Goal: Task Accomplishment & Management: Use online tool/utility

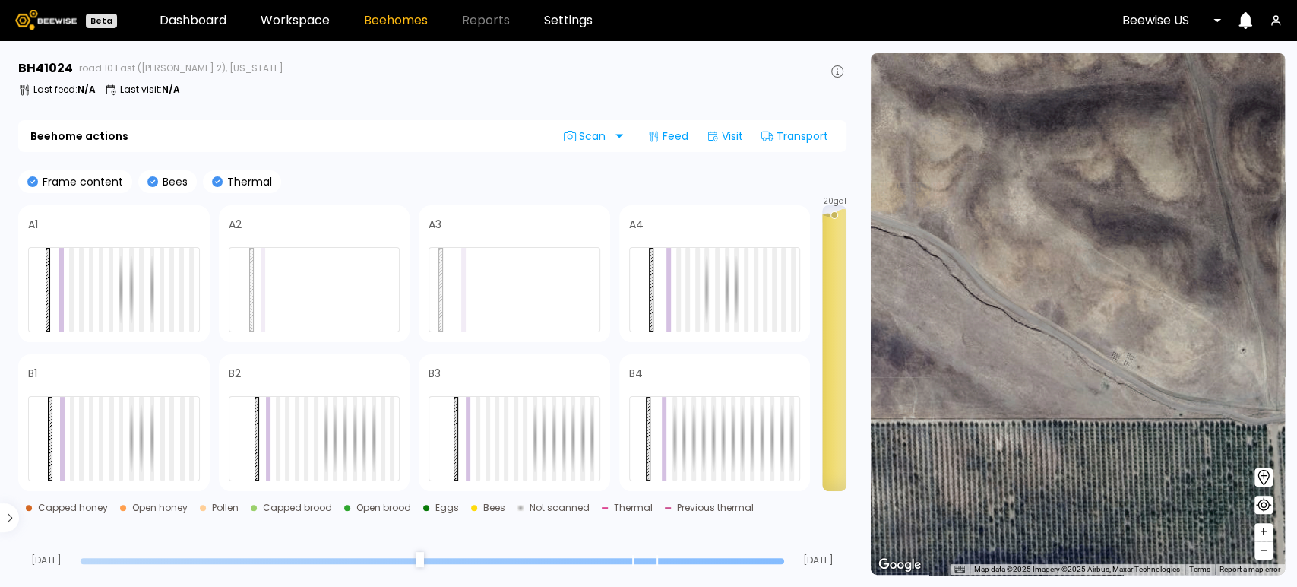
drag, startPoint x: 784, startPoint y: 558, endPoint x: 731, endPoint y: 555, distance: 52.5
click at [731, 555] on div "Aug 09 Sep 08" at bounding box center [432, 544] width 829 height 41
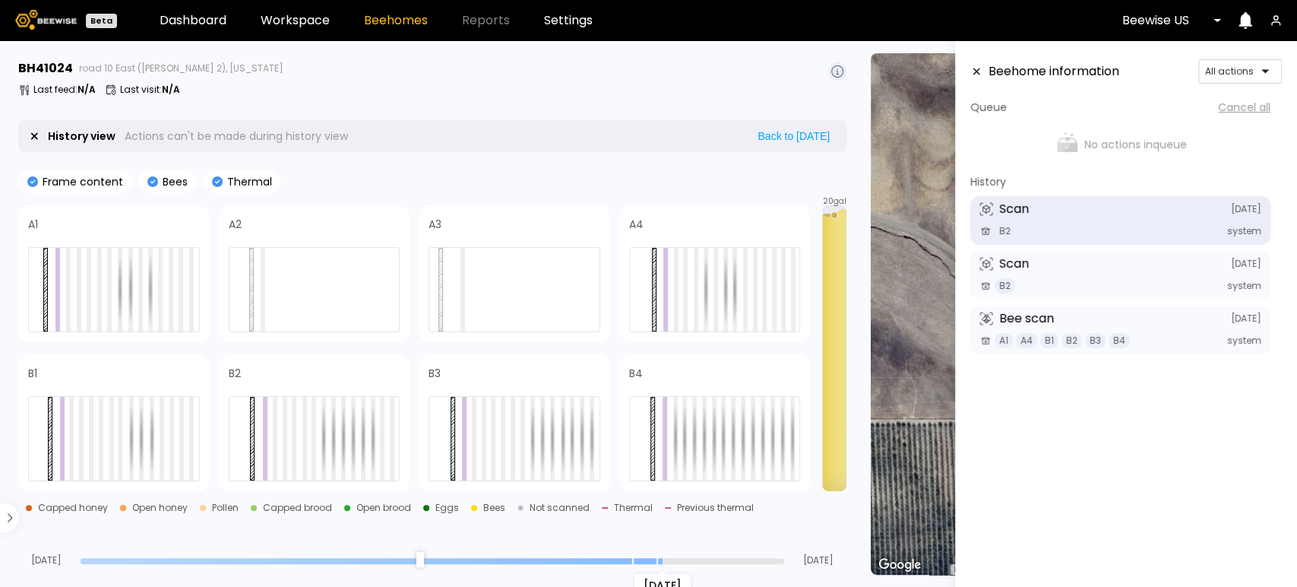
click at [661, 561] on input "range" at bounding box center [433, 561] width 704 height 6
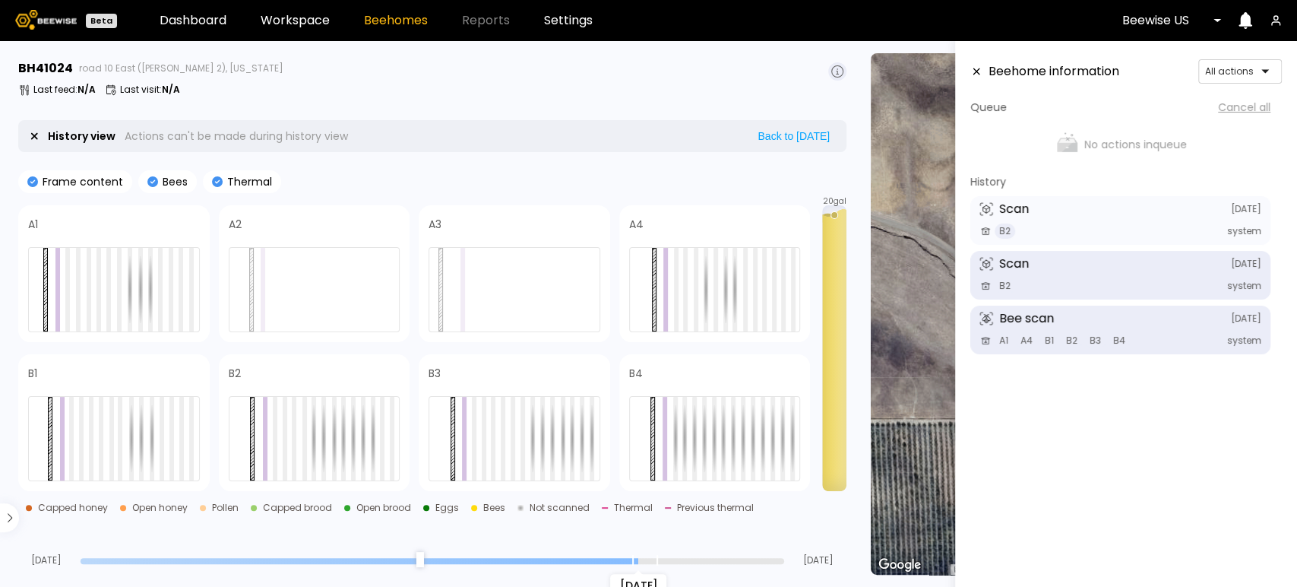
click at [635, 559] on input "range" at bounding box center [433, 561] width 704 height 6
click at [154, 284] on div at bounding box center [114, 289] width 172 height 85
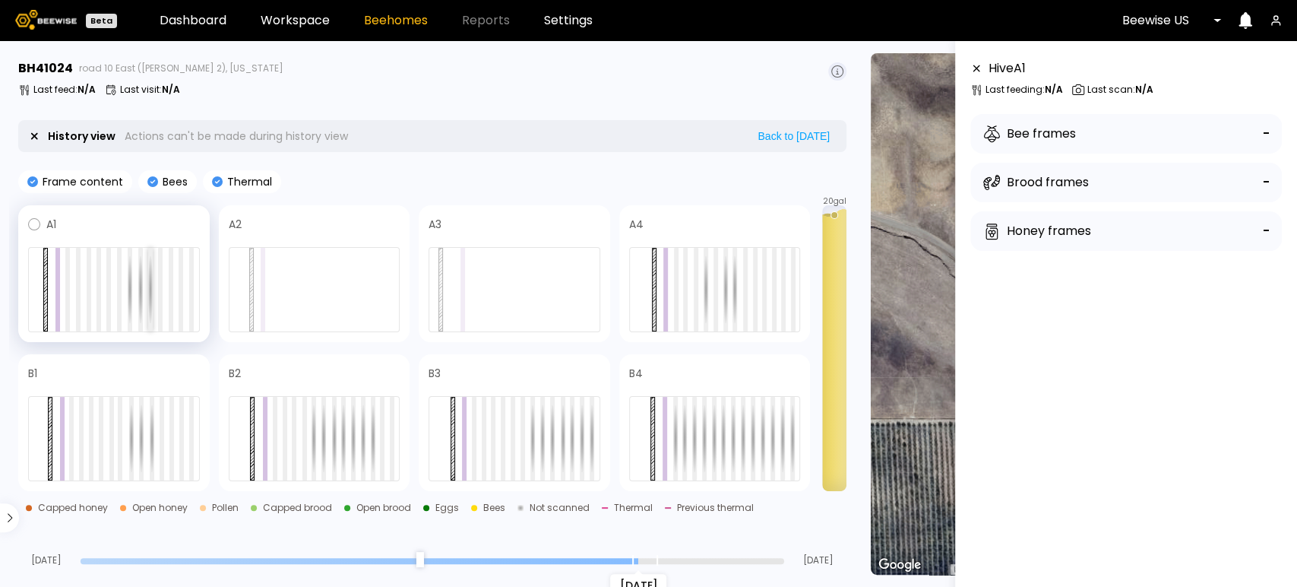
click at [148, 289] on div at bounding box center [150, 290] width 5 height 84
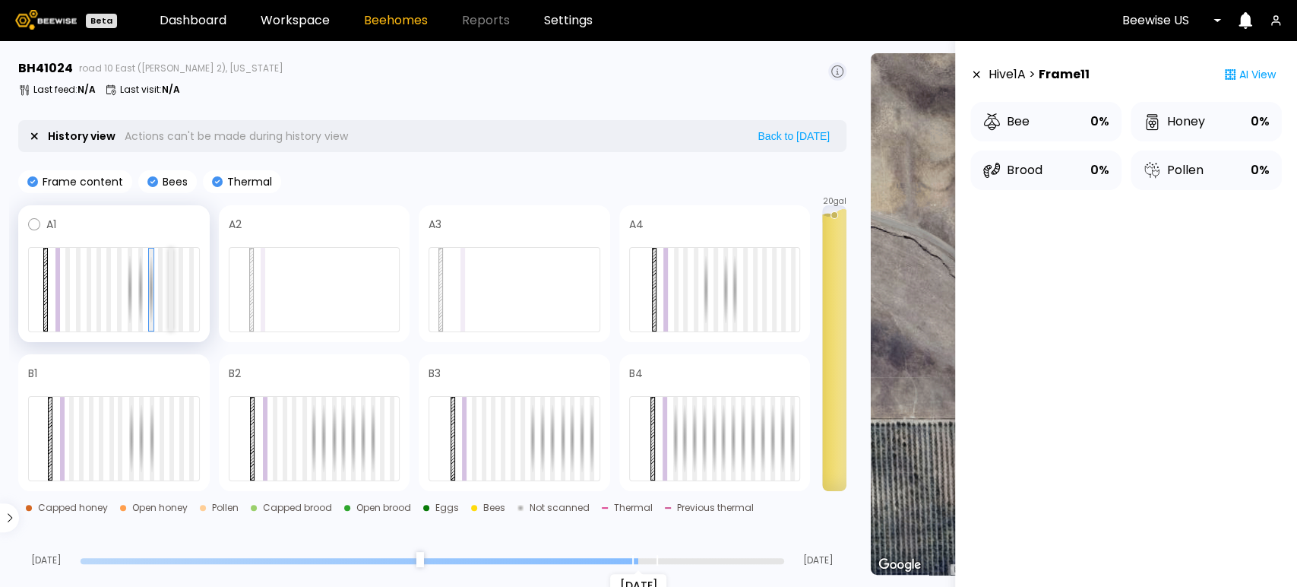
click at [171, 296] on div at bounding box center [171, 290] width 5 height 84
drag, startPoint x: 635, startPoint y: 556, endPoint x: 649, endPoint y: 558, distance: 14.5
type input "*"
click at [649, 558] on input "range" at bounding box center [433, 561] width 704 height 6
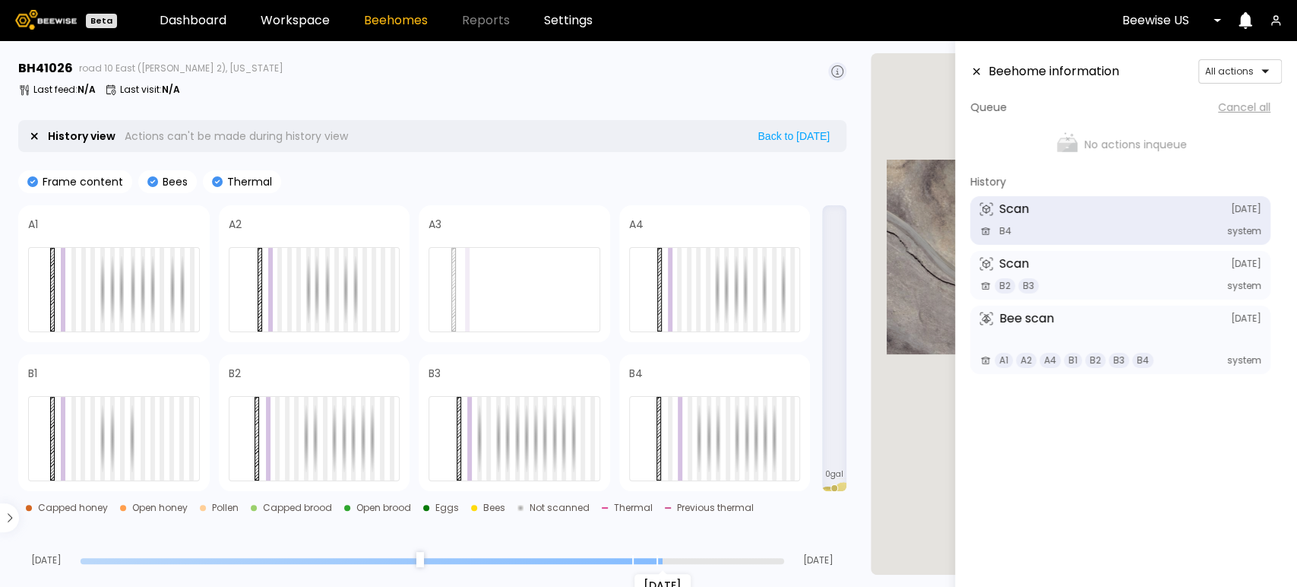
drag, startPoint x: 778, startPoint y: 562, endPoint x: 662, endPoint y: 560, distance: 115.6
click at [662, 560] on input "range" at bounding box center [433, 561] width 704 height 6
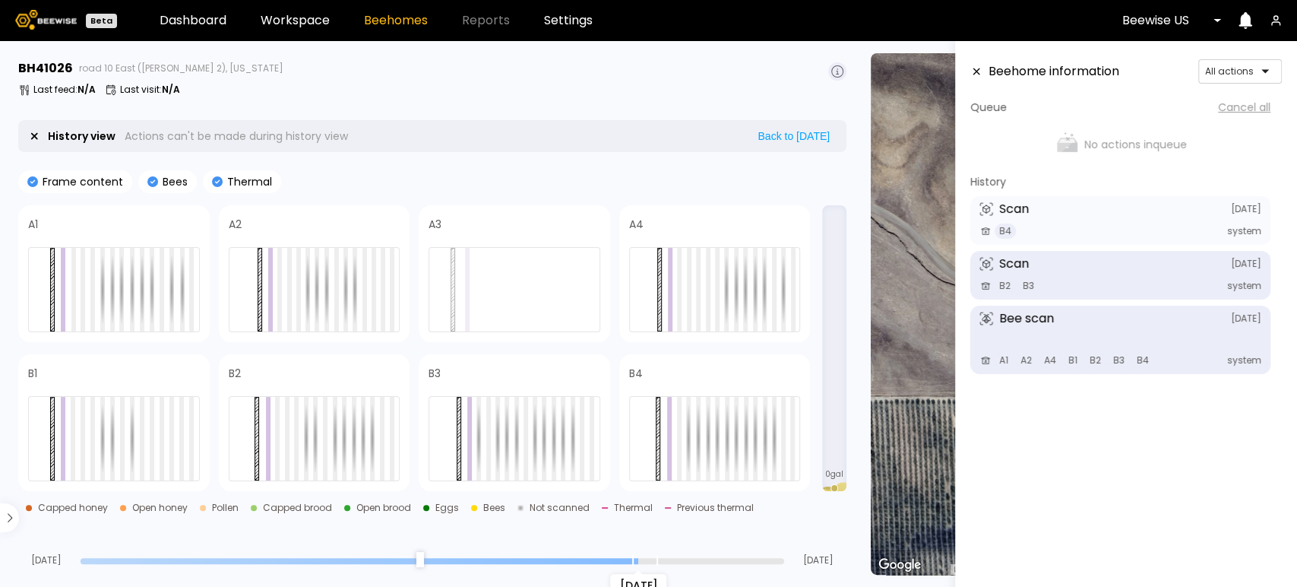
drag, startPoint x: 664, startPoint y: 562, endPoint x: 638, endPoint y: 560, distance: 25.9
click at [638, 560] on input "range" at bounding box center [433, 561] width 704 height 6
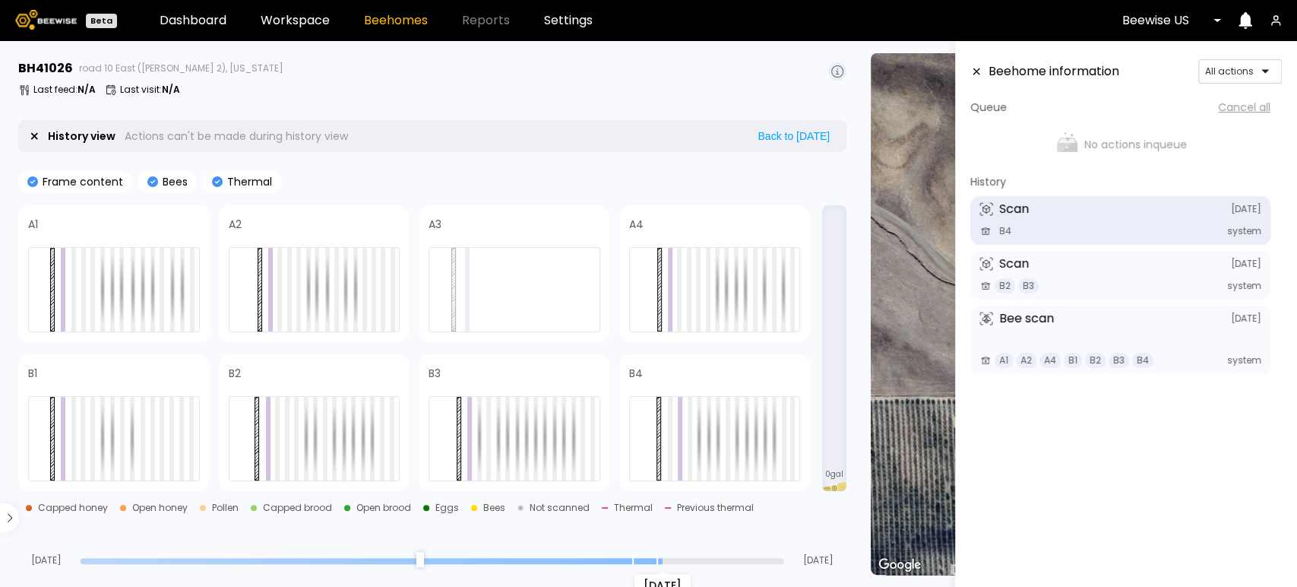
click at [653, 559] on input "range" at bounding box center [433, 561] width 704 height 6
click at [688, 436] on div at bounding box center [690, 439] width 5 height 84
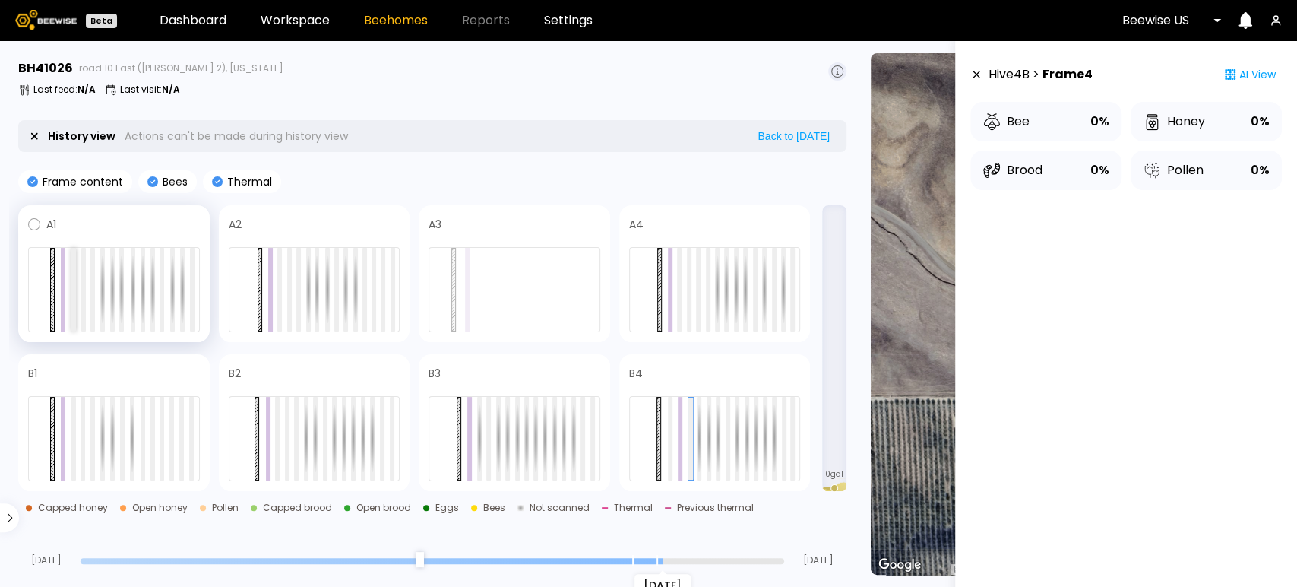
click at [72, 296] on div at bounding box center [73, 290] width 5 height 84
click at [81, 290] on div at bounding box center [83, 290] width 5 height 84
click at [92, 292] on div at bounding box center [92, 290] width 5 height 84
click at [74, 433] on div at bounding box center [73, 439] width 5 height 84
drag, startPoint x: 654, startPoint y: 560, endPoint x: 635, endPoint y: 556, distance: 18.6
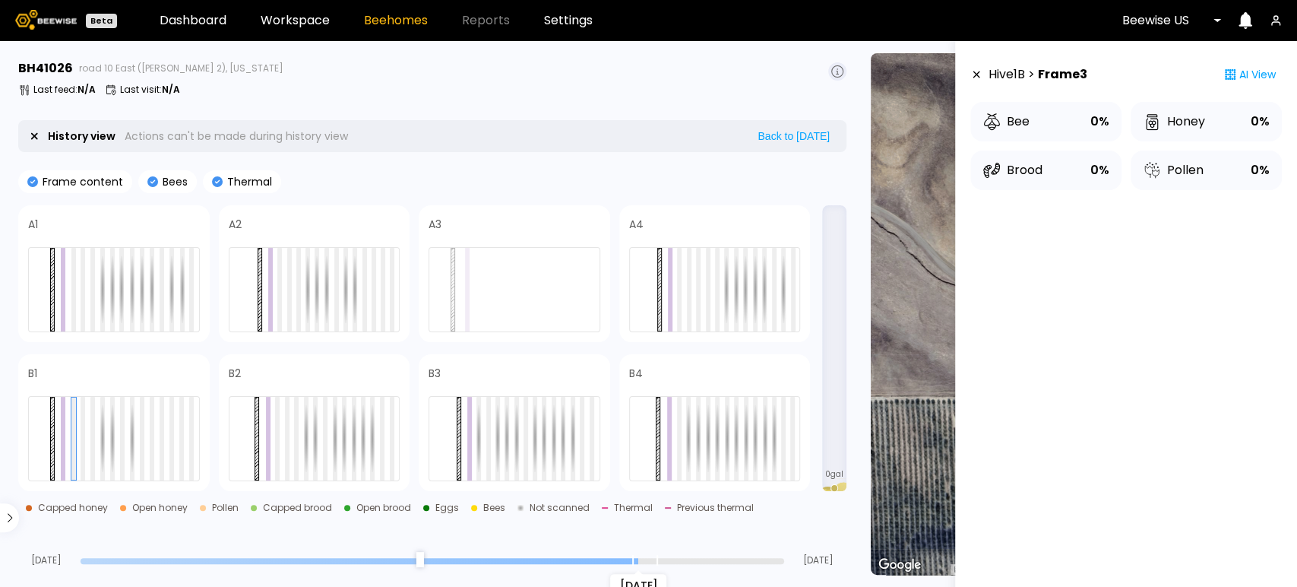
click at [635, 558] on input "range" at bounding box center [433, 561] width 704 height 6
click at [544, 440] on div at bounding box center [544, 439] width 5 height 84
click at [581, 451] on div at bounding box center [582, 439] width 5 height 84
click at [700, 296] on div at bounding box center [715, 289] width 172 height 85
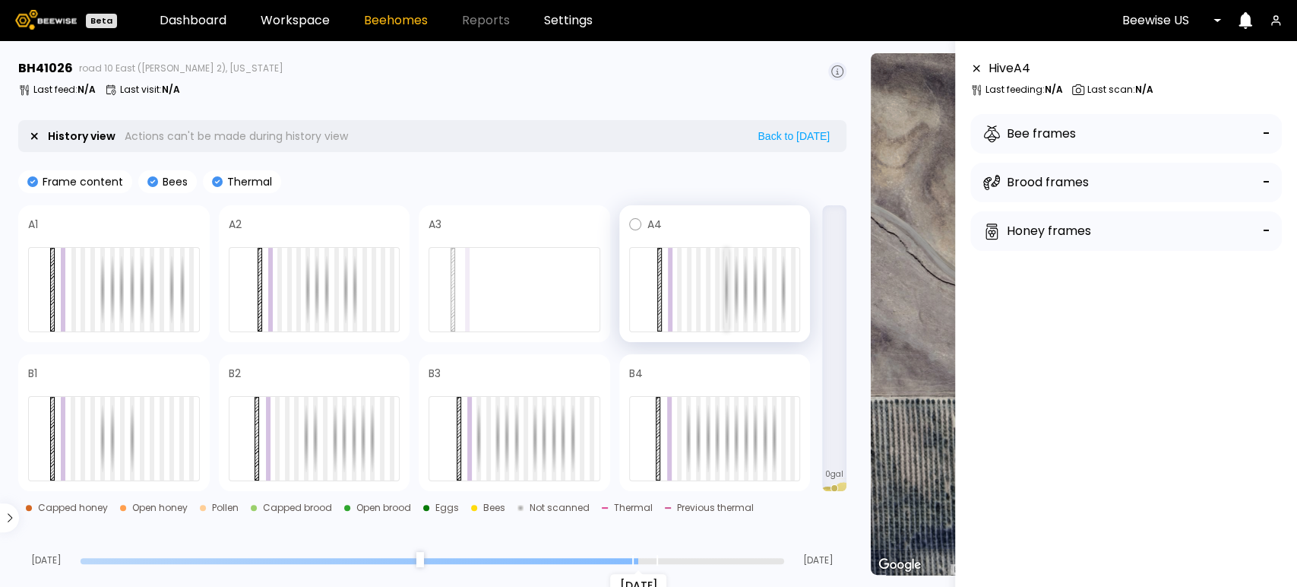
click at [725, 296] on div at bounding box center [726, 290] width 5 height 84
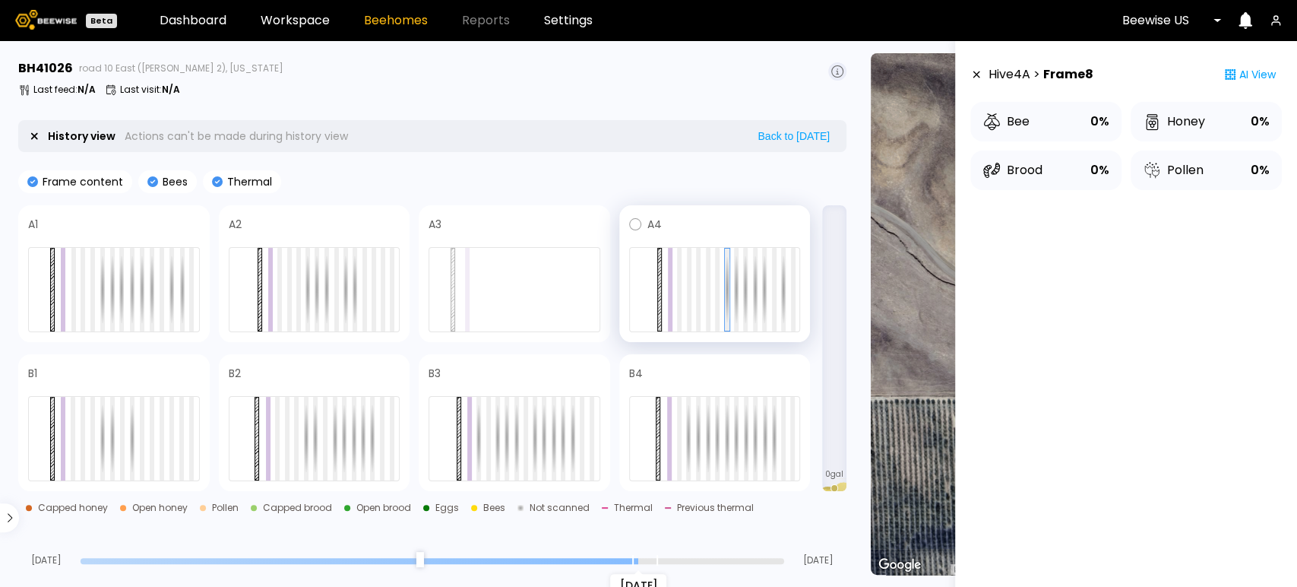
click at [713, 299] on div at bounding box center [715, 289] width 172 height 85
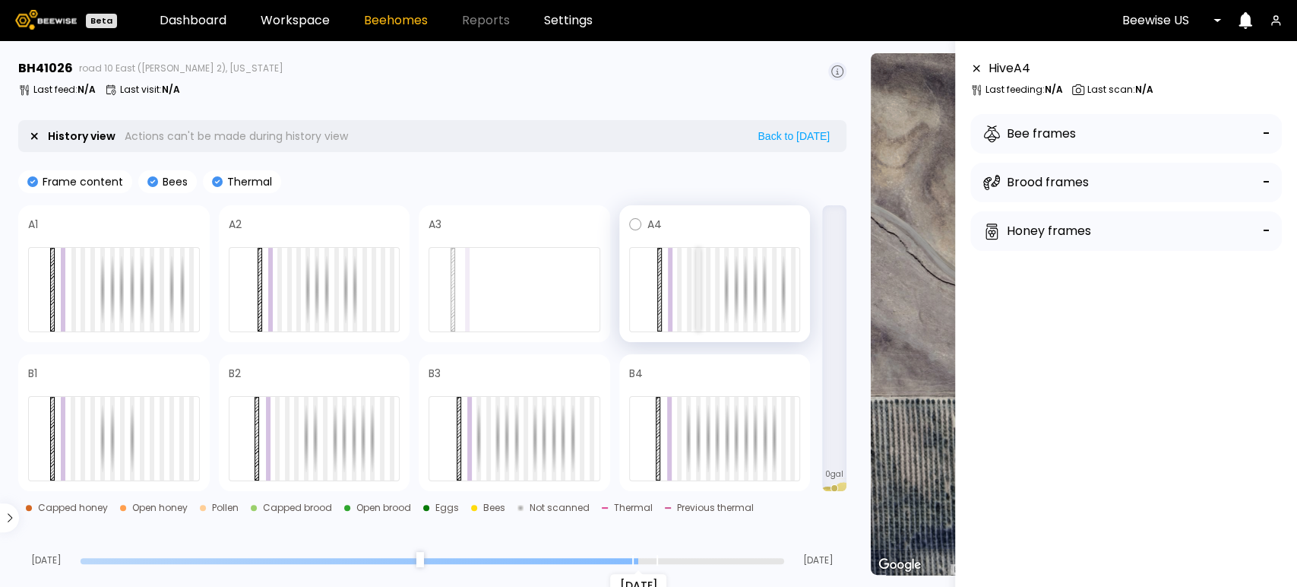
click at [697, 301] on div at bounding box center [698, 290] width 5 height 84
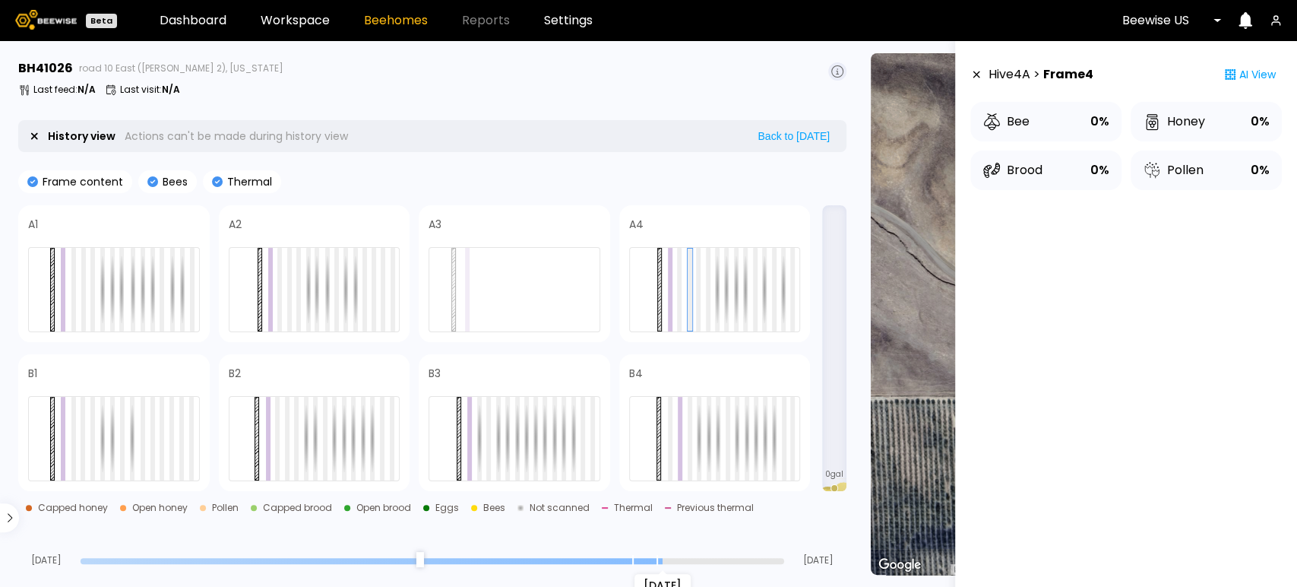
drag, startPoint x: 636, startPoint y: 556, endPoint x: 655, endPoint y: 556, distance: 19.0
type input "*"
click at [655, 558] on input "range" at bounding box center [433, 561] width 704 height 6
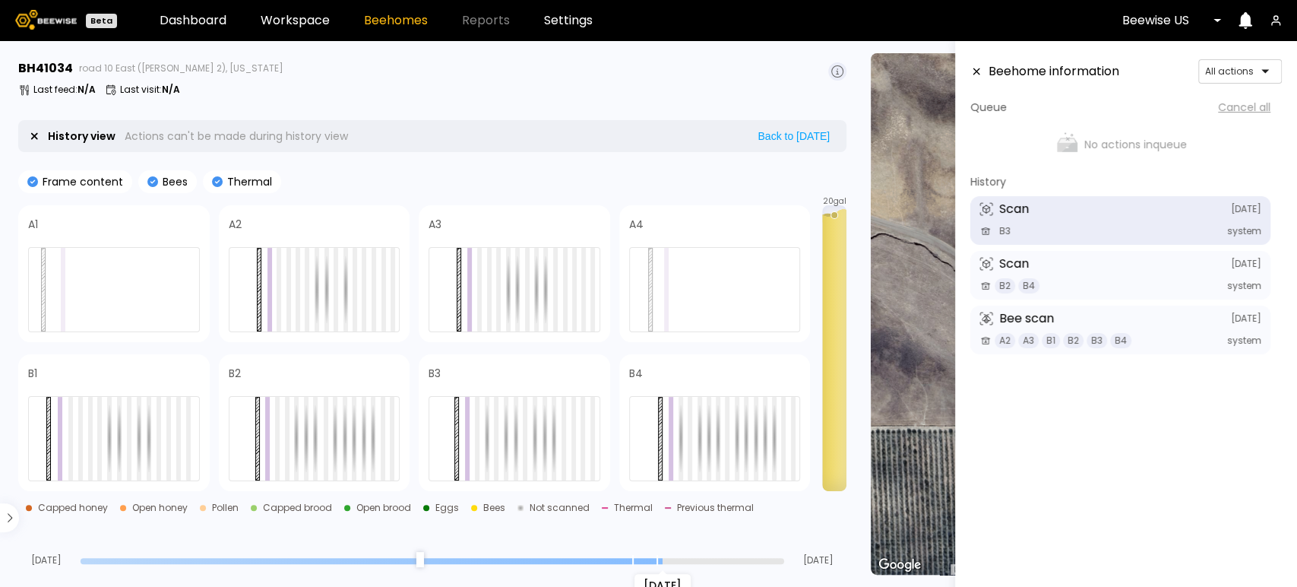
drag, startPoint x: 780, startPoint y: 562, endPoint x: 662, endPoint y: 559, distance: 117.9
type input "*"
click at [662, 559] on input "range" at bounding box center [433, 561] width 704 height 6
click at [1000, 344] on span "A2" at bounding box center [1005, 340] width 21 height 15
click at [1026, 345] on span "A3" at bounding box center [1029, 340] width 21 height 15
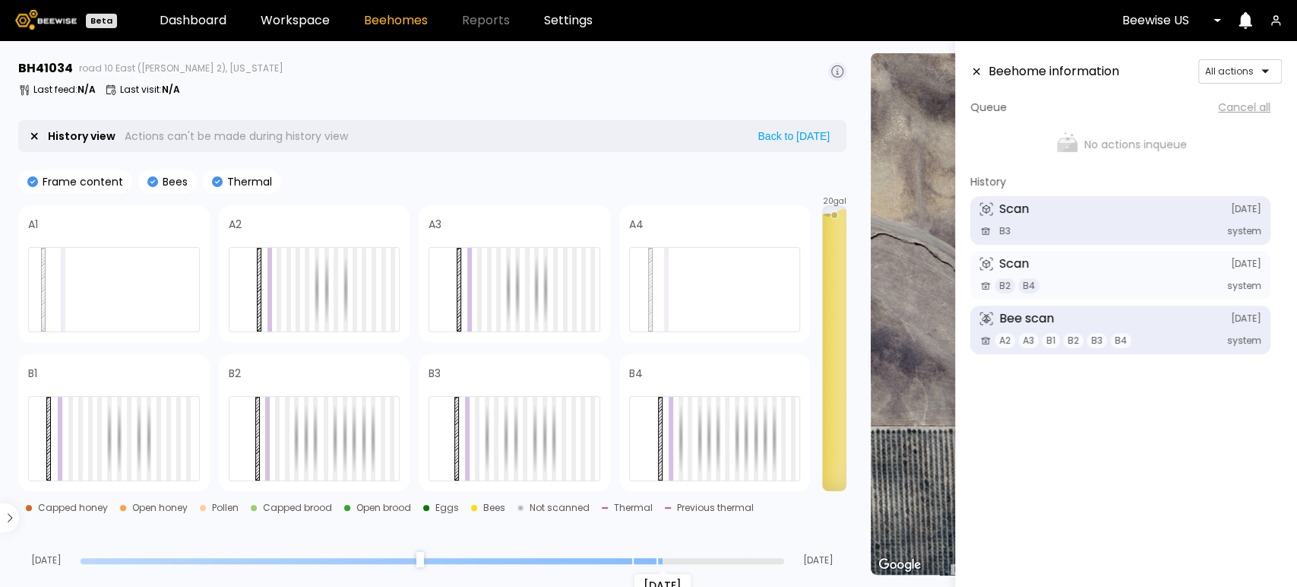
click at [986, 341] on icon at bounding box center [986, 340] width 12 height 12
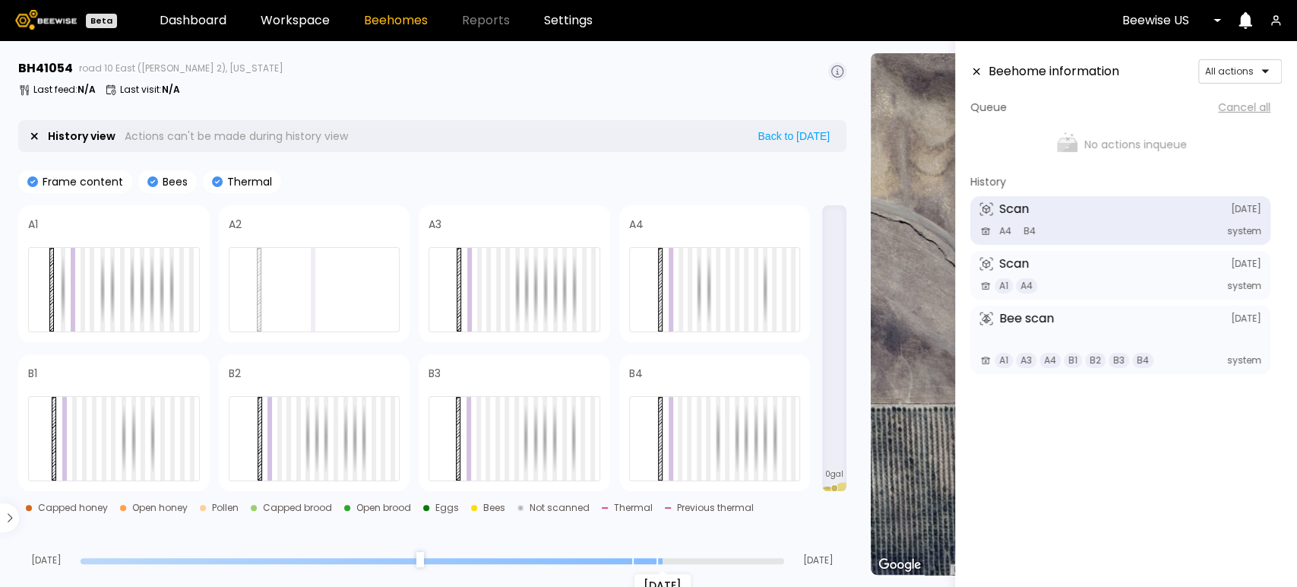
drag, startPoint x: 778, startPoint y: 562, endPoint x: 657, endPoint y: 554, distance: 121.1
type input "*"
click at [657, 558] on input "range" at bounding box center [433, 561] width 704 height 6
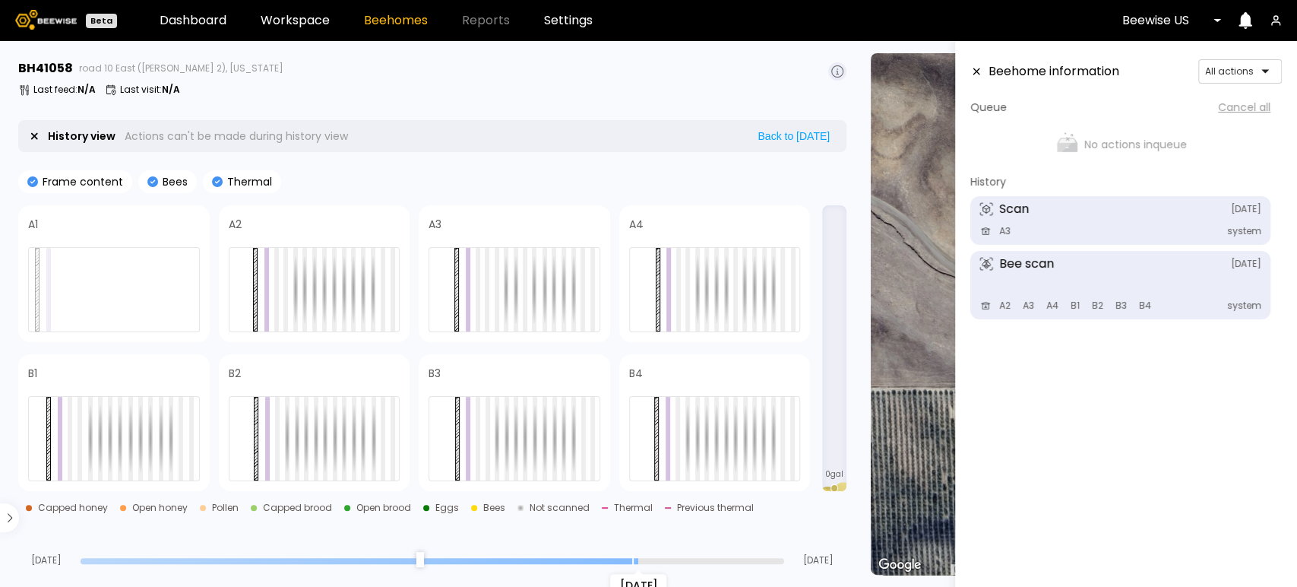
drag, startPoint x: 778, startPoint y: 560, endPoint x: 635, endPoint y: 556, distance: 143.7
type input "*"
click at [635, 558] on input "range" at bounding box center [433, 561] width 704 height 6
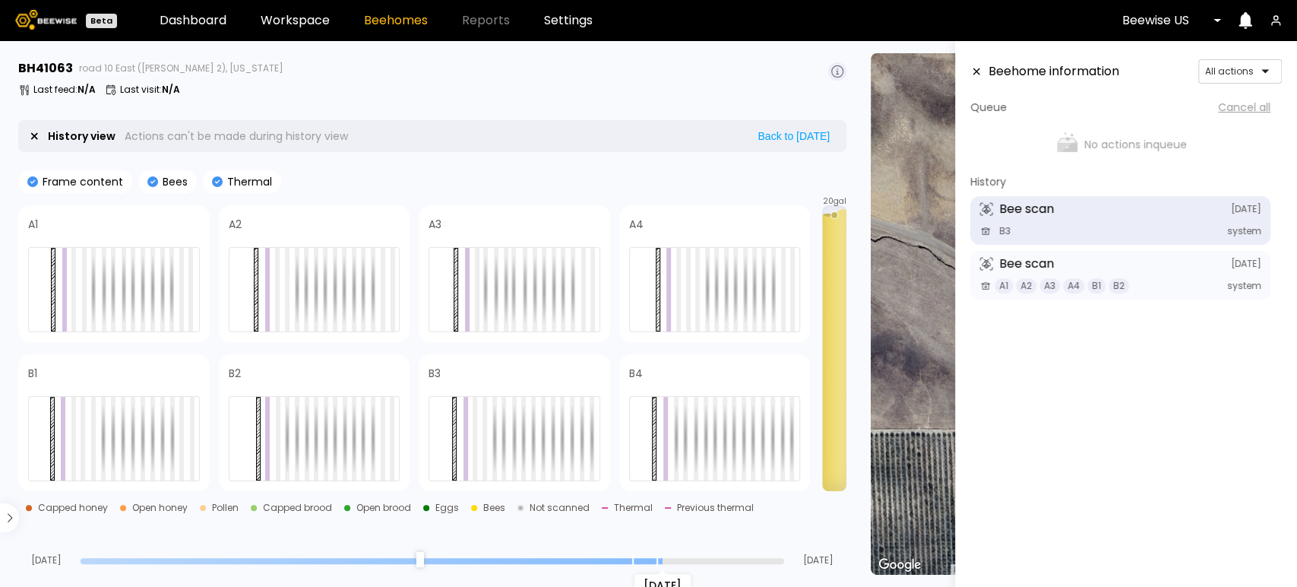
drag, startPoint x: 780, startPoint y: 558, endPoint x: 654, endPoint y: 564, distance: 126.3
click at [654, 564] on input "range" at bounding box center [433, 561] width 704 height 6
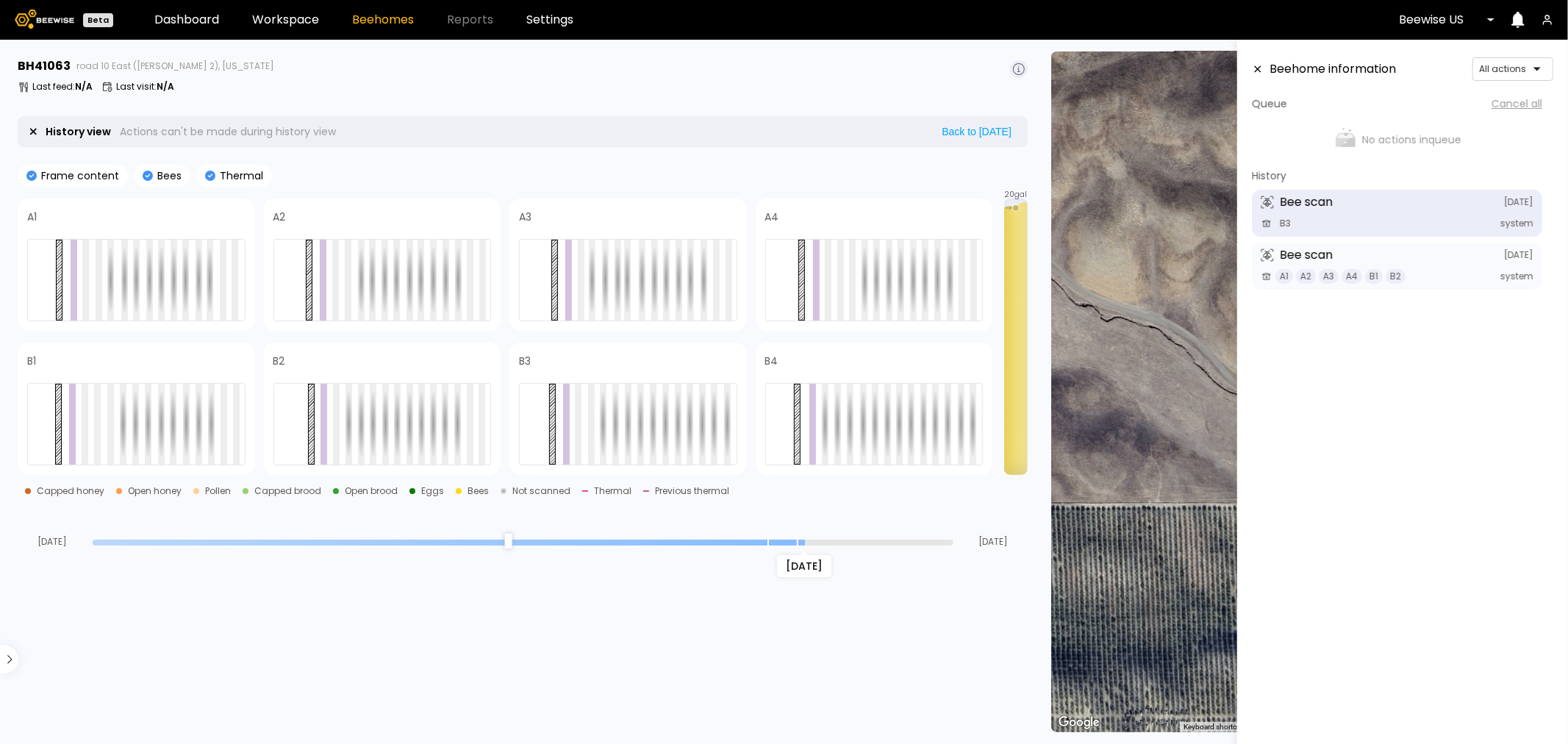
click at [1255, 20] on div at bounding box center [1500, 20] width 0 height 0
click at [1255, 60] on div "Beewise Beehome" at bounding box center [1447, 55] width 100 height 9
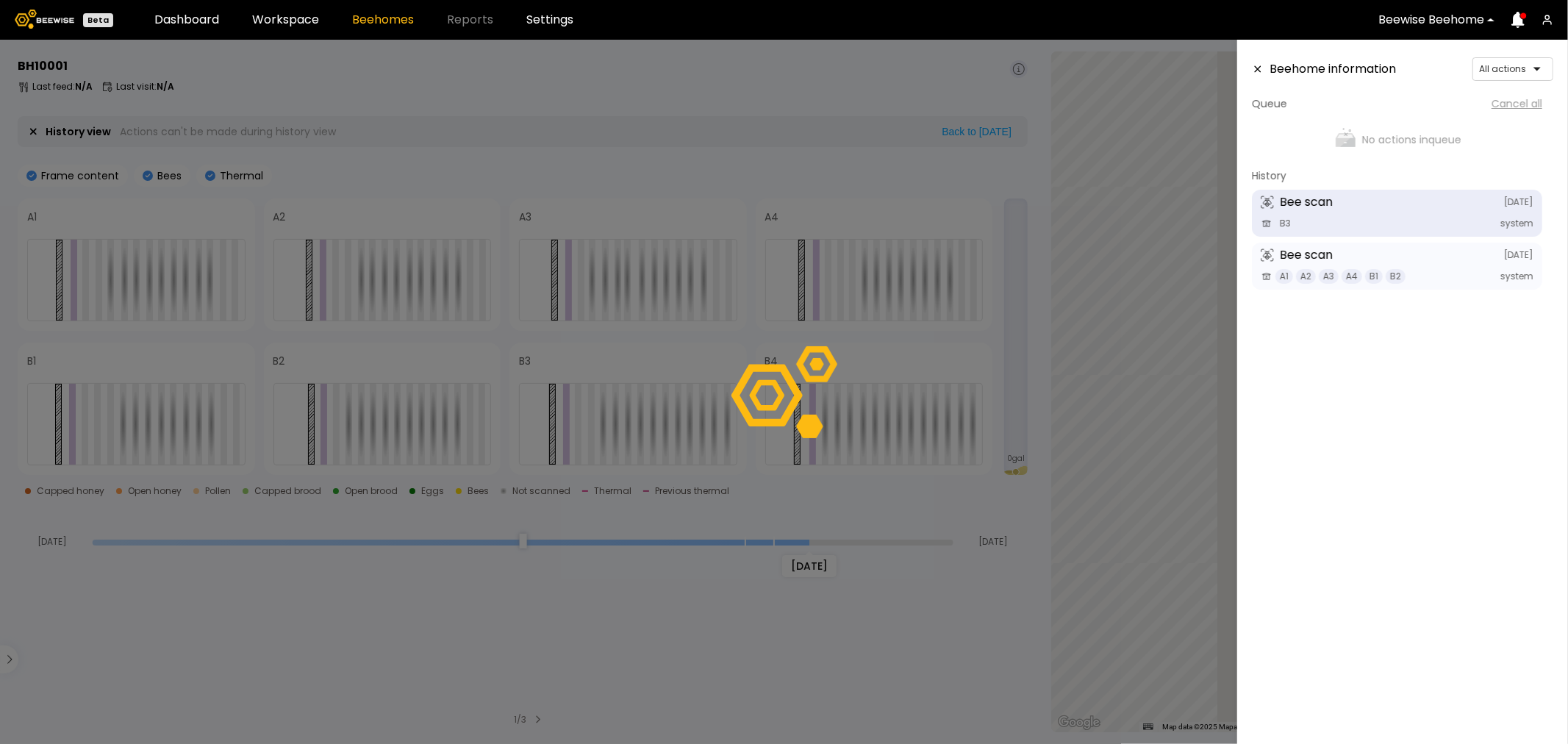
type input "*"
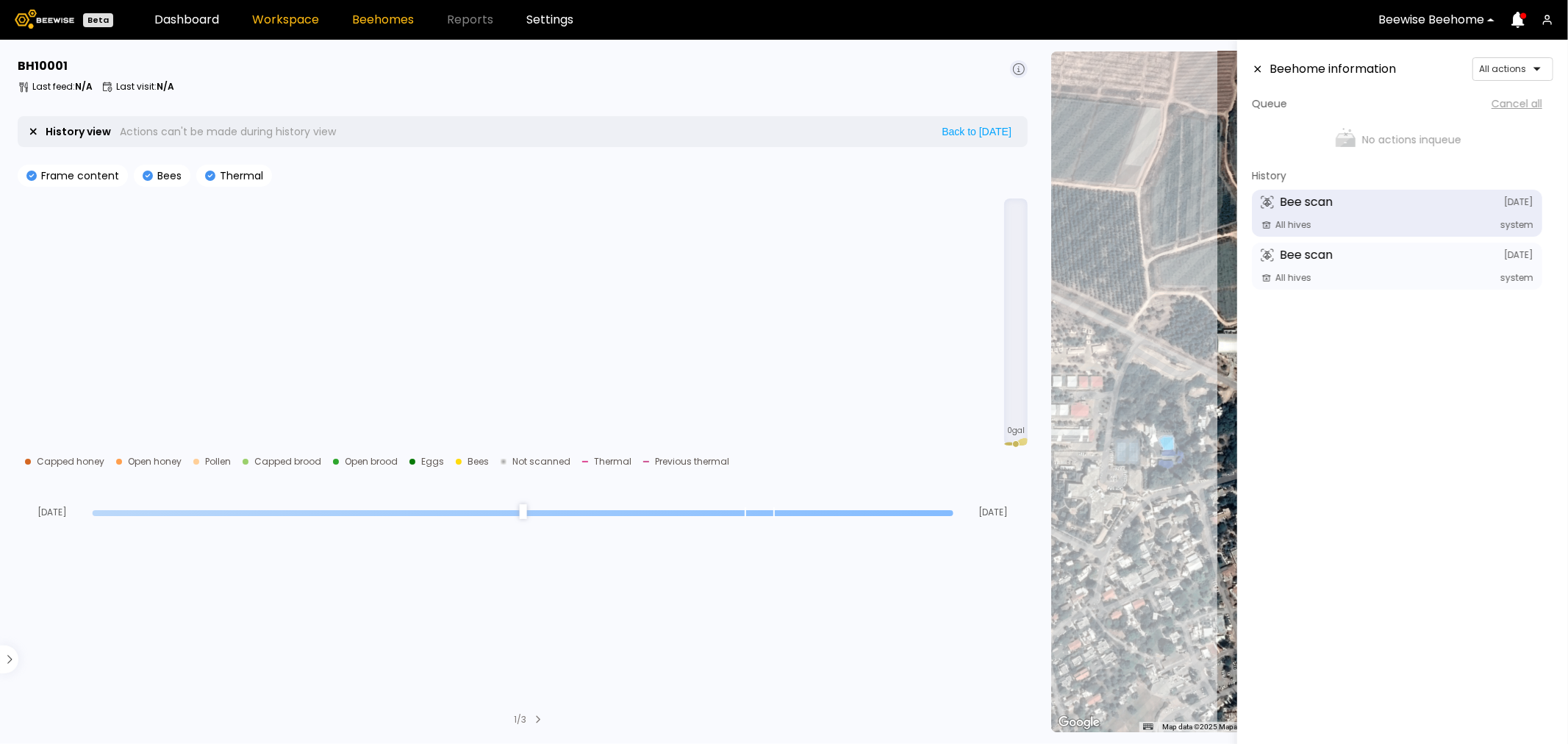
click at [286, 23] on link "Workspace" at bounding box center [285, 19] width 67 height 12
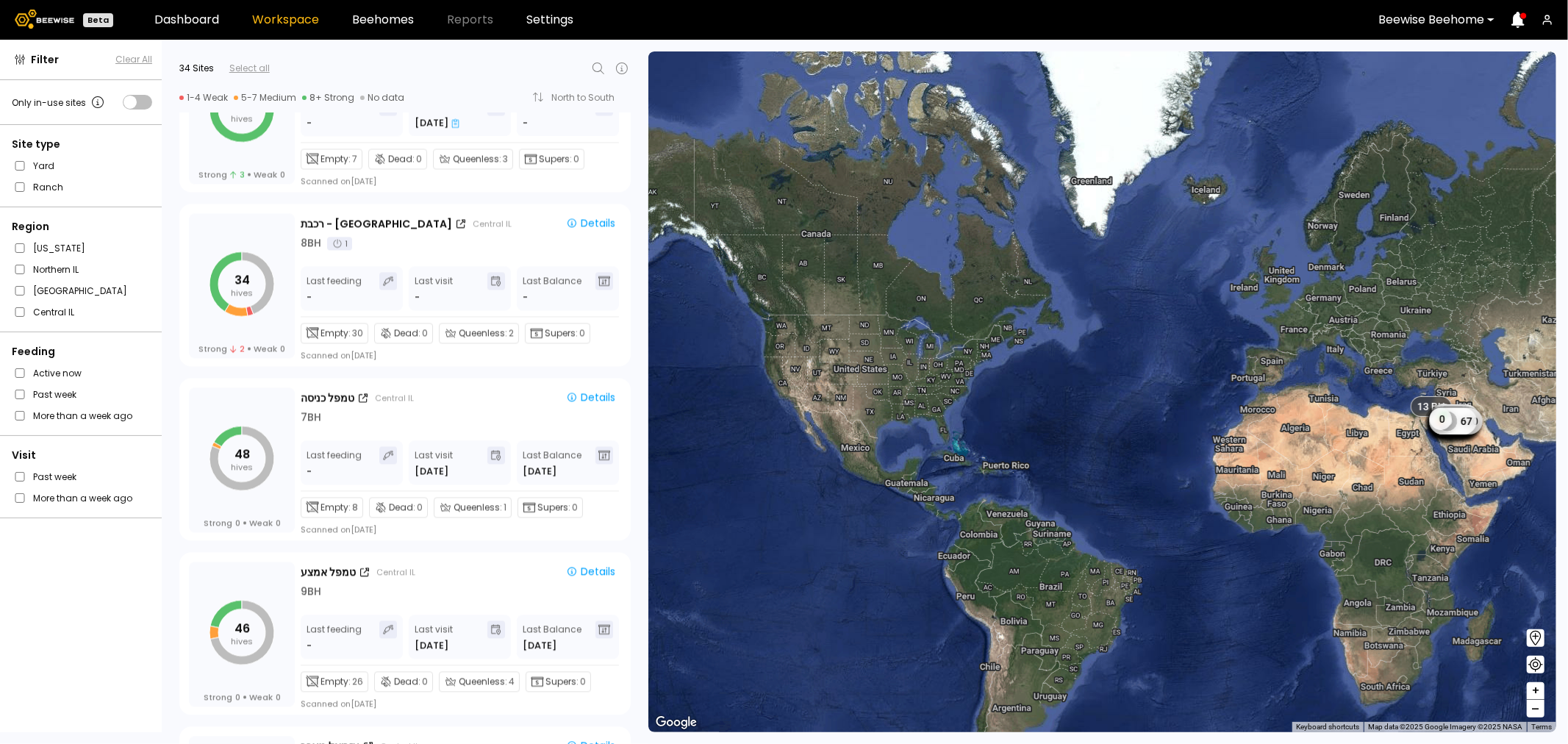
scroll to position [2696, 0]
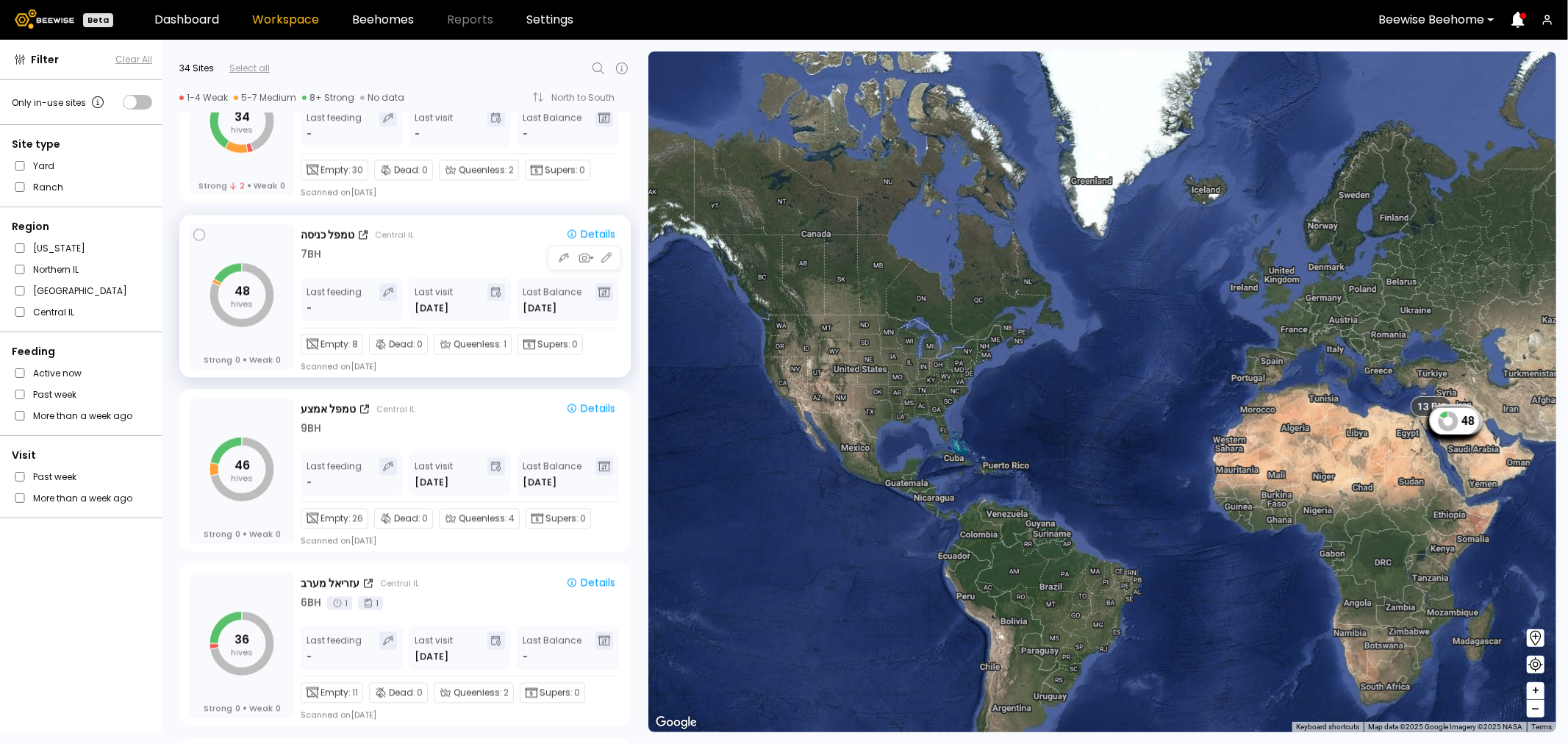
click at [459, 244] on div "טמפל כניסה Central IL Details 7 BH" at bounding box center [460, 243] width 320 height 36
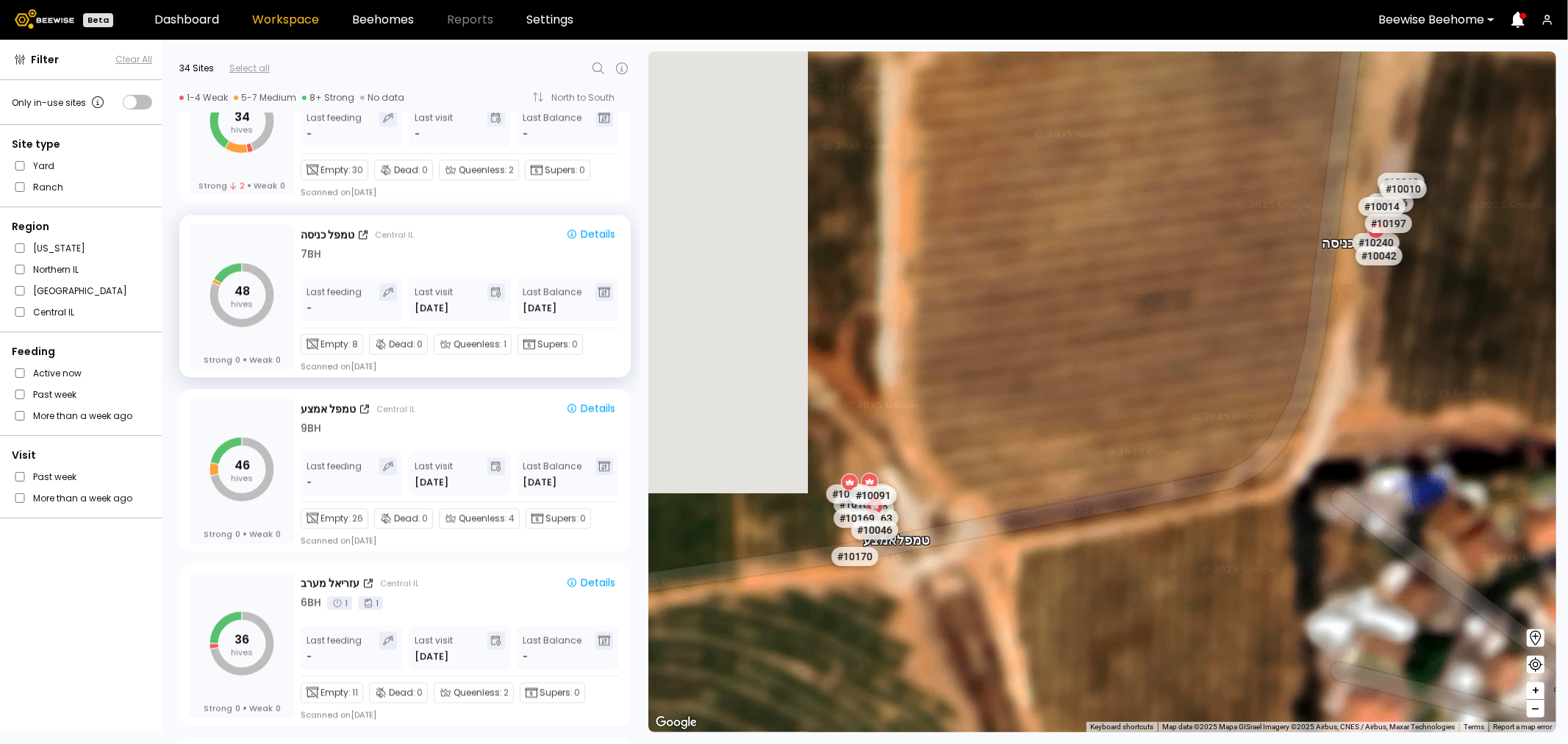
drag, startPoint x: 884, startPoint y: 479, endPoint x: 1078, endPoint y: 432, distance: 199.6
click at [1080, 432] on div "טמפל כניסה טמפל אמצע # 10154 # 10212 # 10038 # 10094 # 10108 # 10111 # 10146 # …" at bounding box center [1102, 392] width 908 height 681
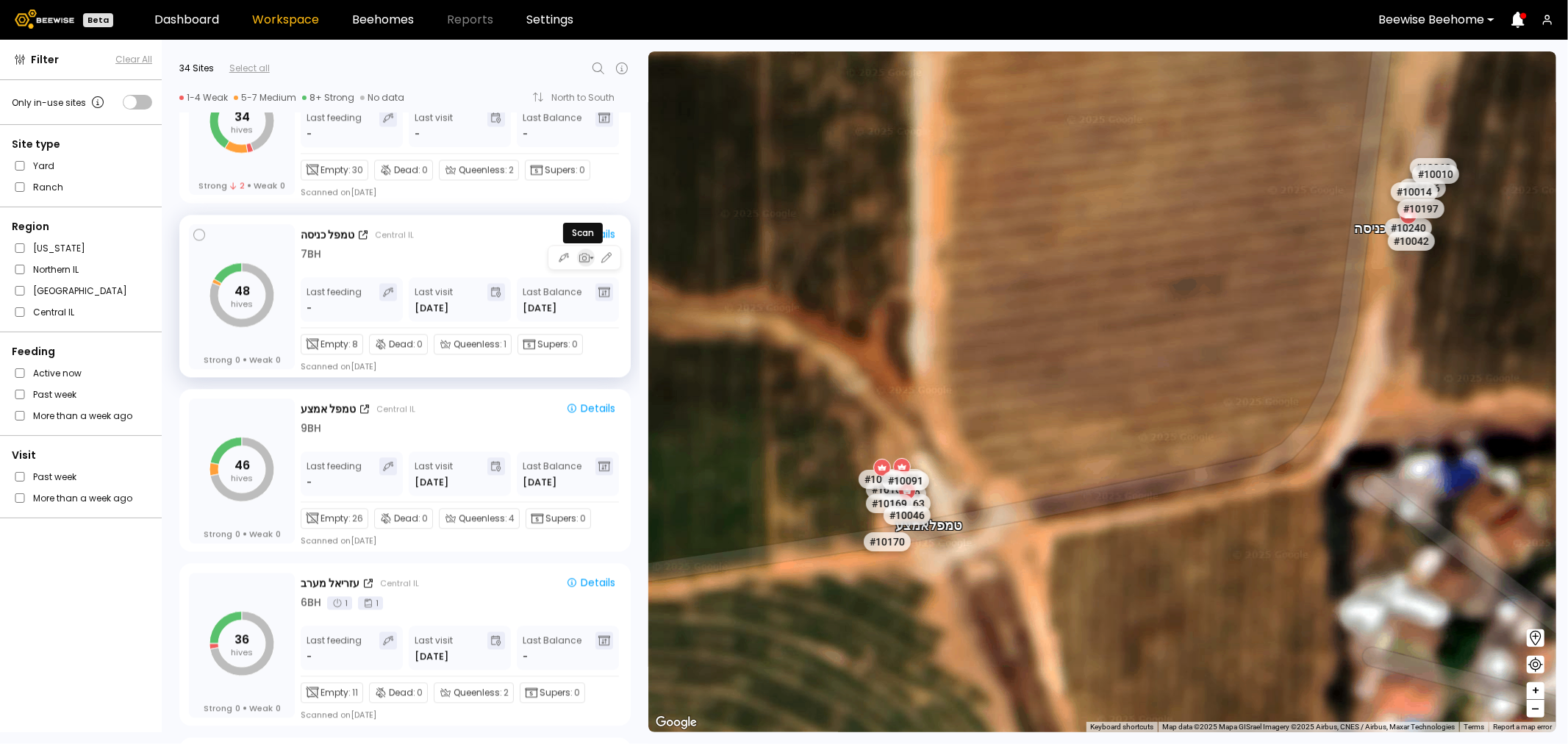
click at [590, 259] on icon "button" at bounding box center [592, 257] width 6 height 6
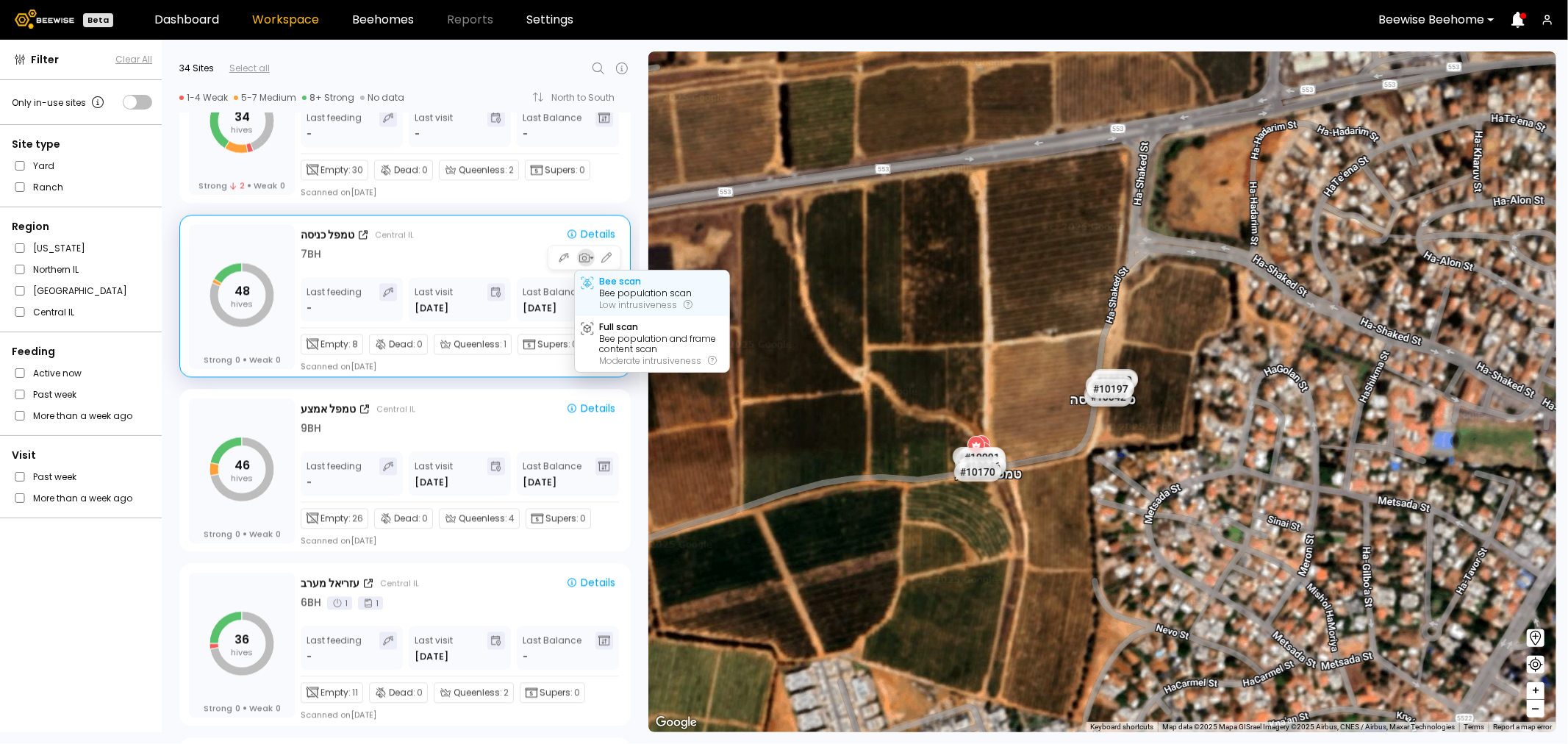
click at [658, 288] on div "Bee population scan" at bounding box center [646, 293] width 93 height 11
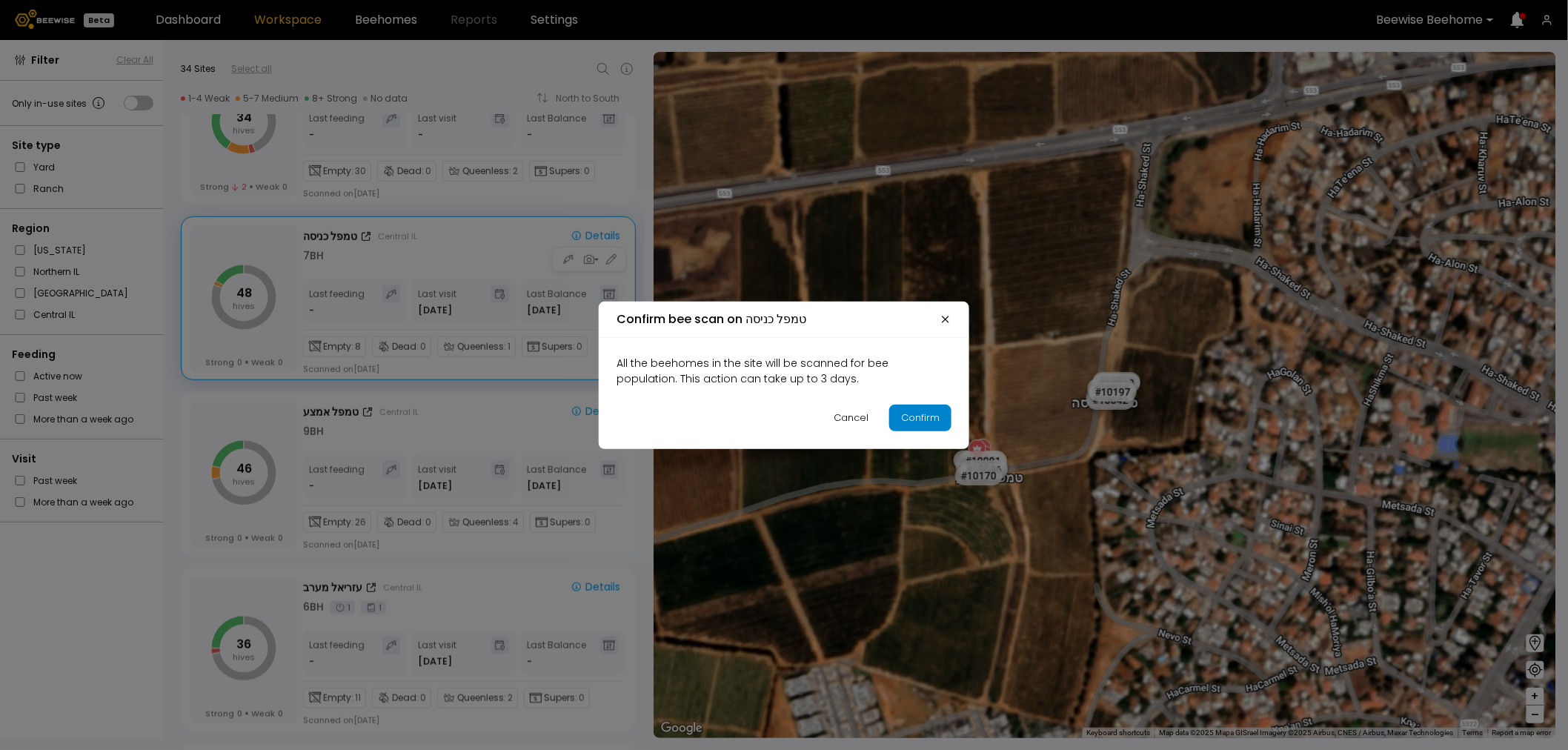
click at [914, 416] on div "Confirm" at bounding box center [921, 417] width 39 height 15
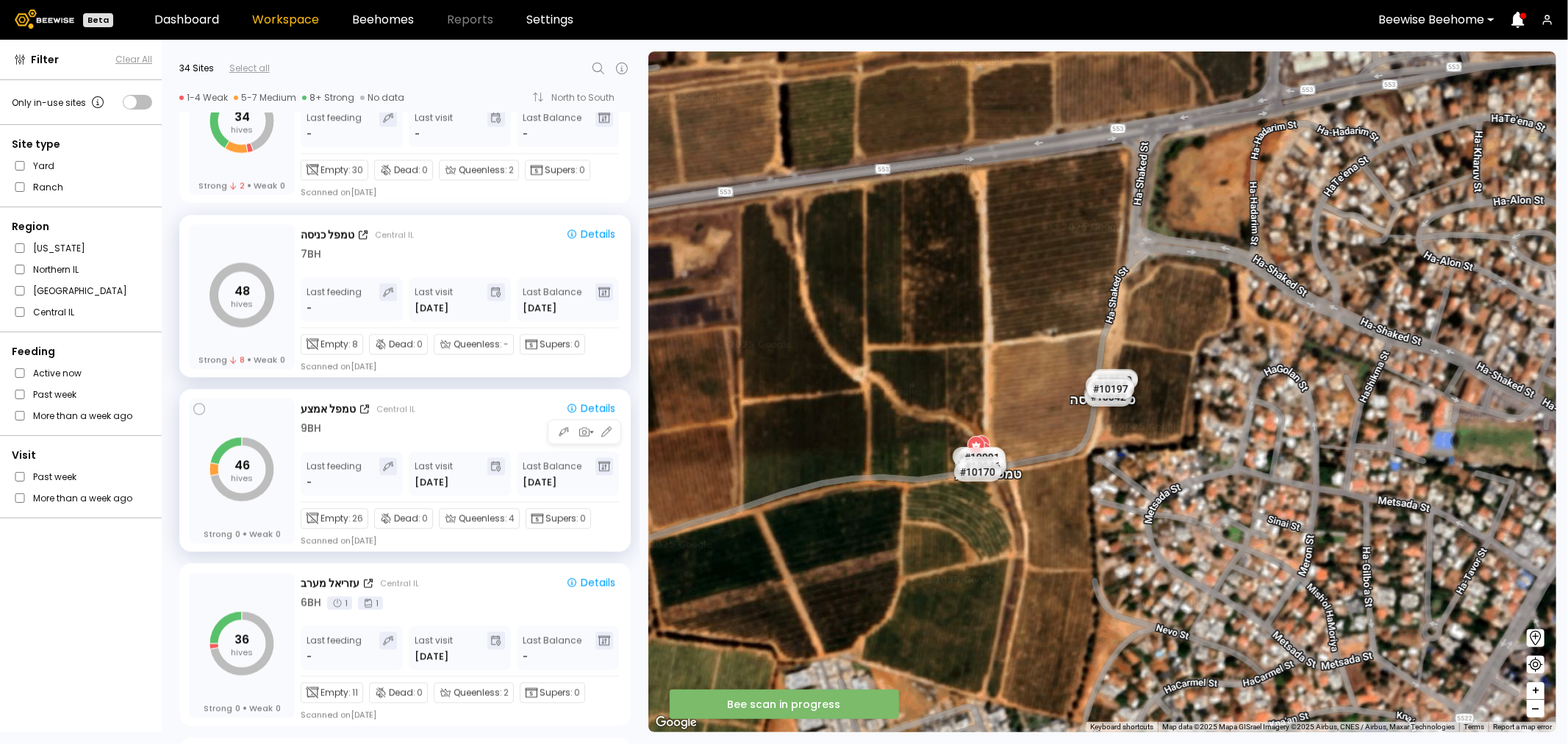
click at [241, 469] on tspan "46" at bounding box center [242, 464] width 15 height 16
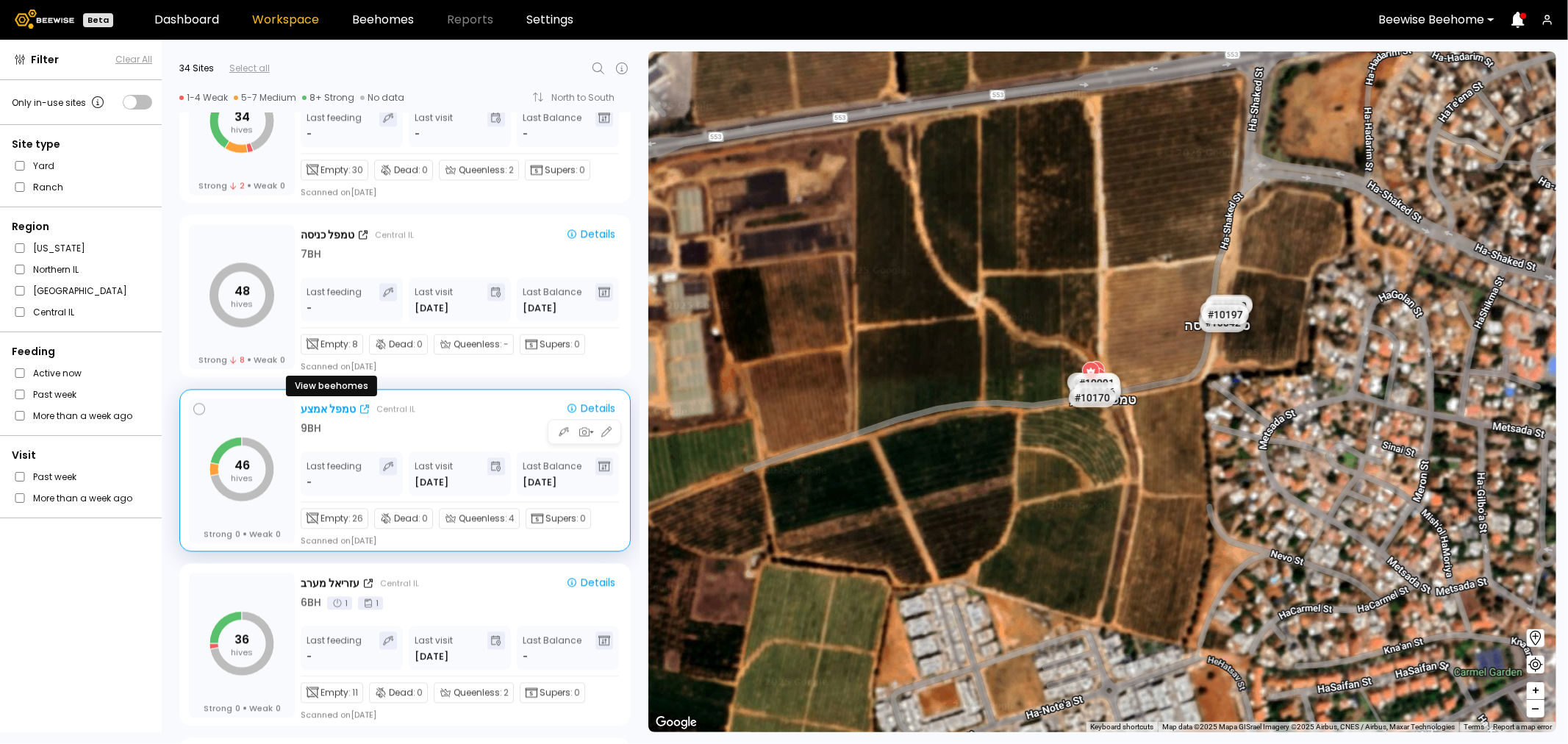
click at [325, 408] on div "טמפל אמצע" at bounding box center [328, 409] width 55 height 15
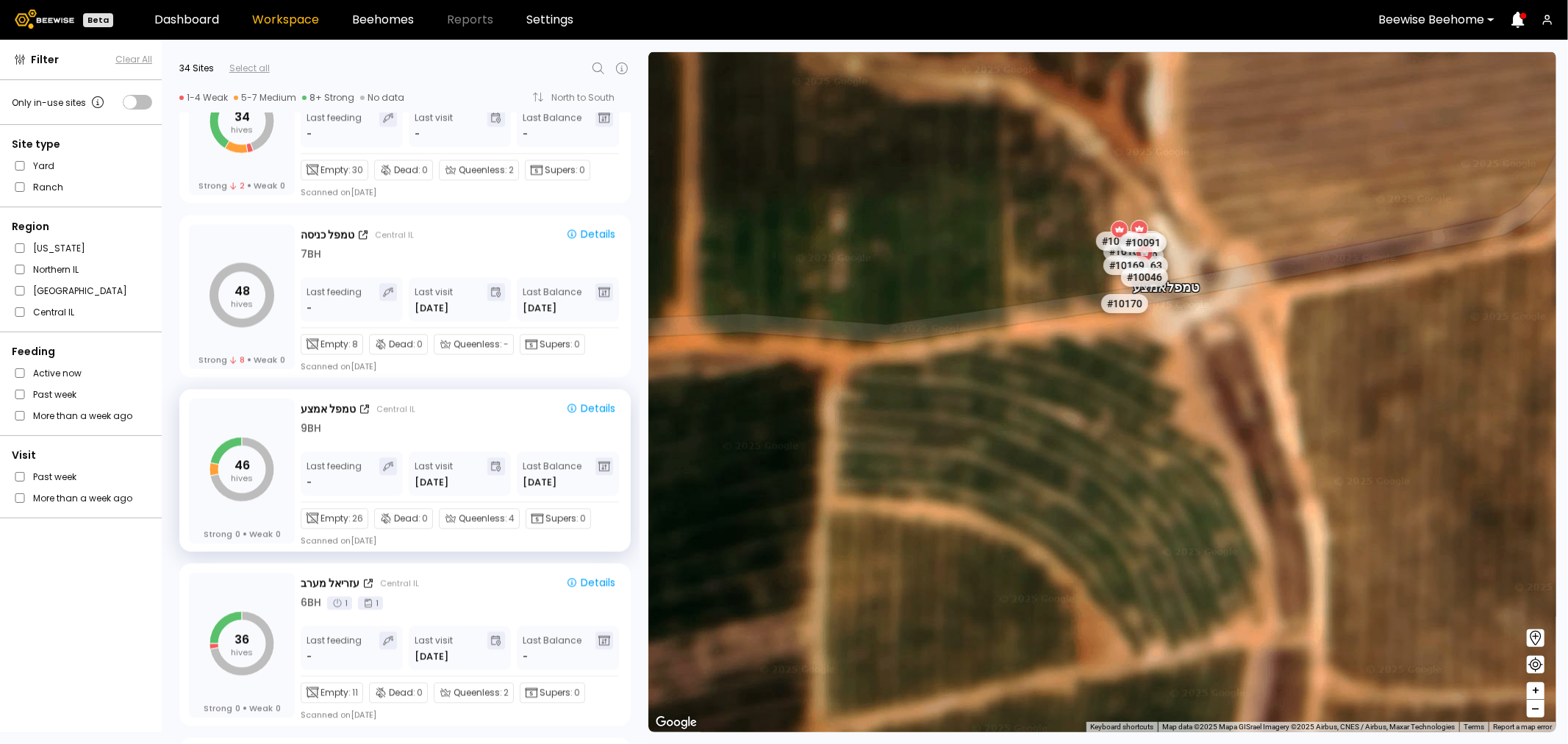
drag, startPoint x: 1172, startPoint y: 376, endPoint x: 1139, endPoint y: 530, distance: 157.5
click at [1139, 534] on div "טמפל אמצע # 10154 # 10212 # 10038 # 10094 # 10108 # 10111 # 10146 # 10152 # 102…" at bounding box center [1102, 392] width 908 height 681
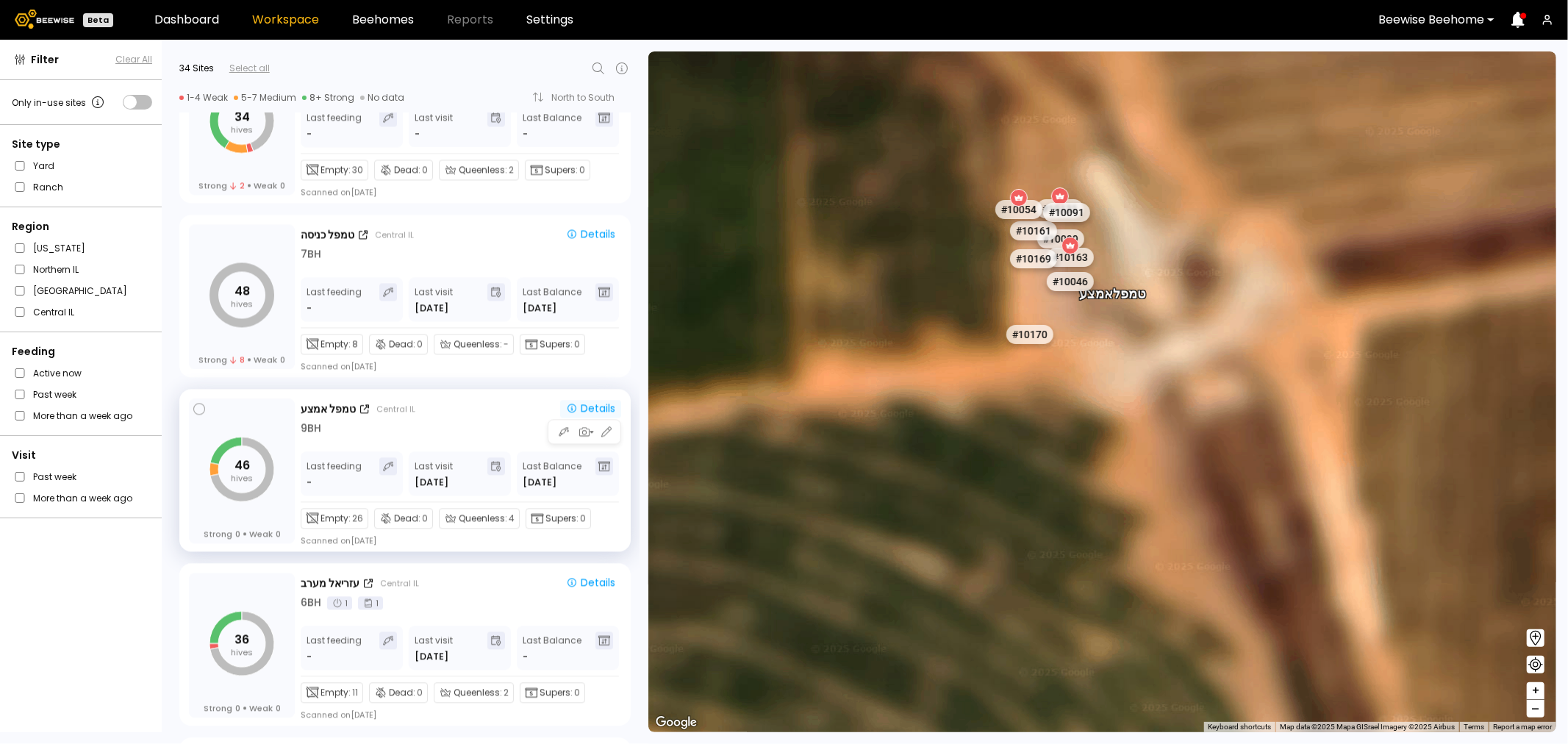
click at [606, 409] on div "Details" at bounding box center [590, 408] width 49 height 14
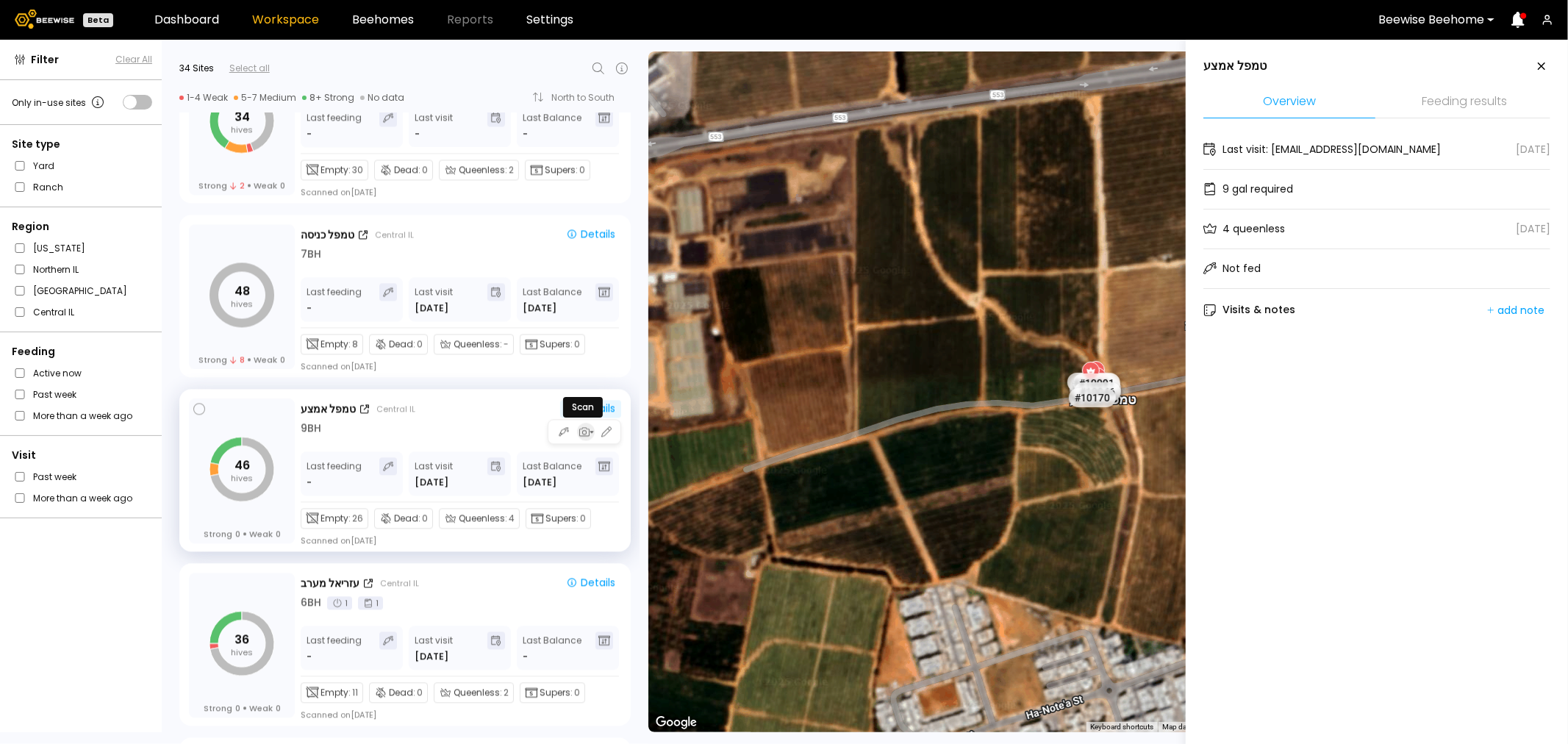
click at [590, 432] on icon "button" at bounding box center [592, 432] width 4 height 2
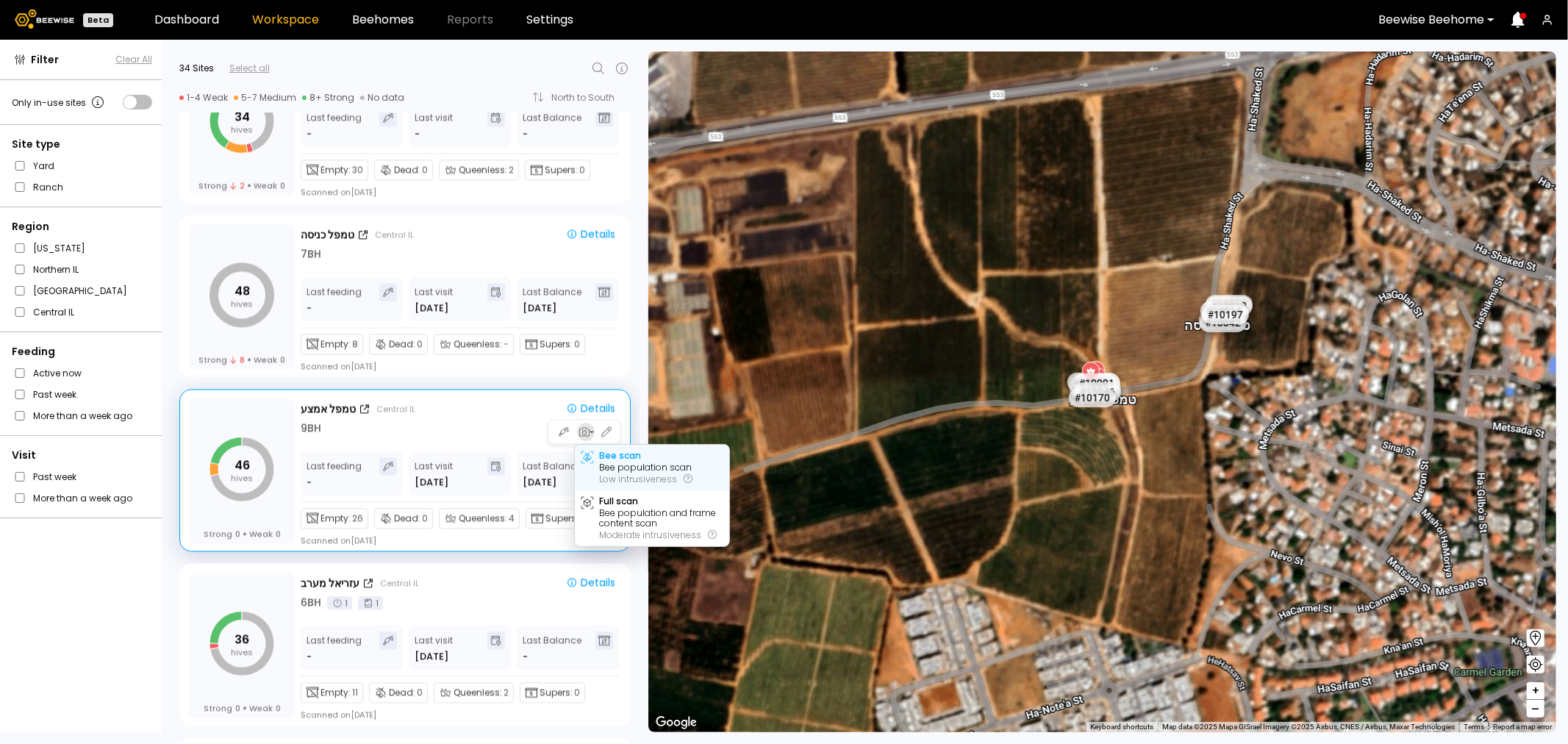
click at [627, 468] on div "Bee population scan" at bounding box center [646, 467] width 93 height 11
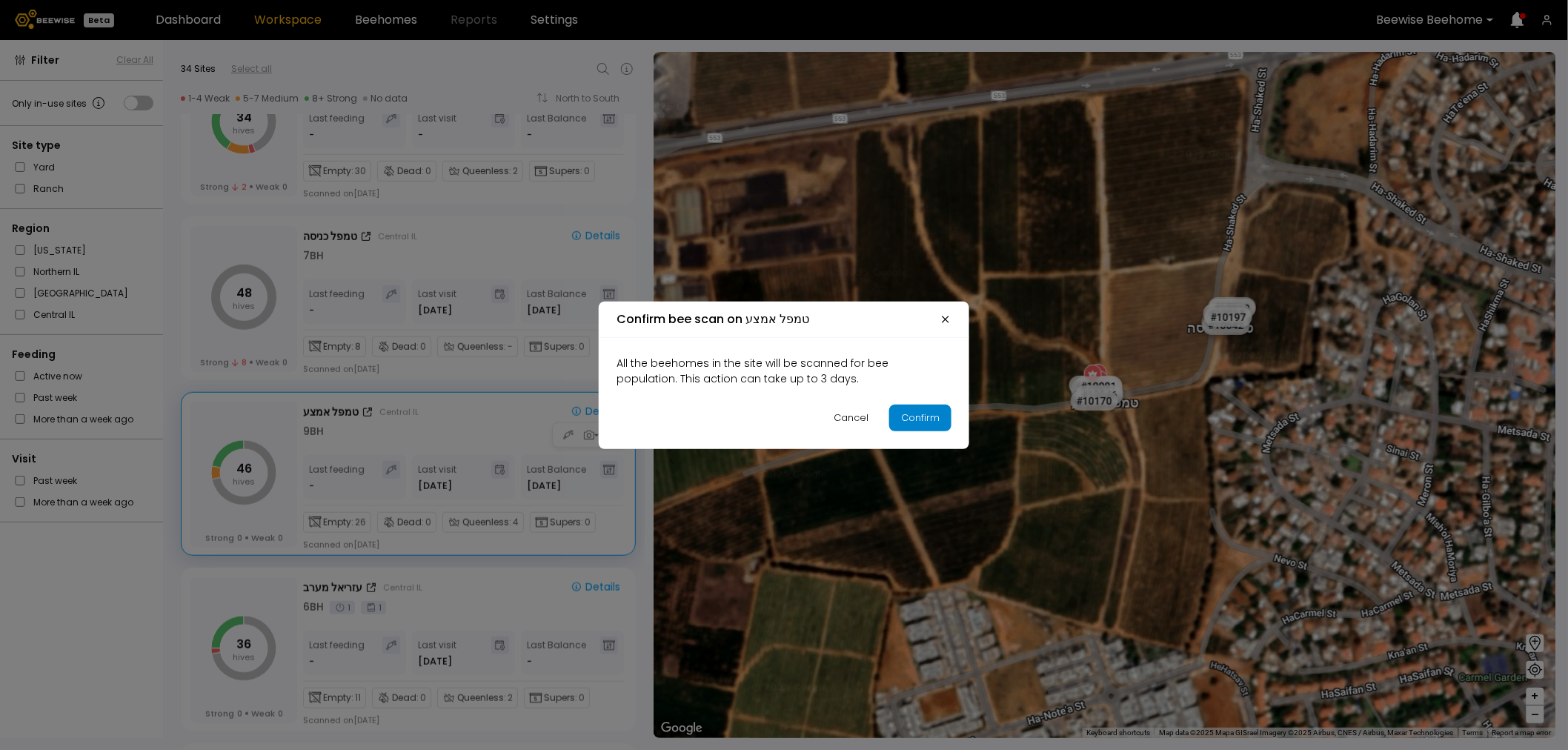
click at [918, 418] on div "Confirm" at bounding box center [921, 417] width 39 height 15
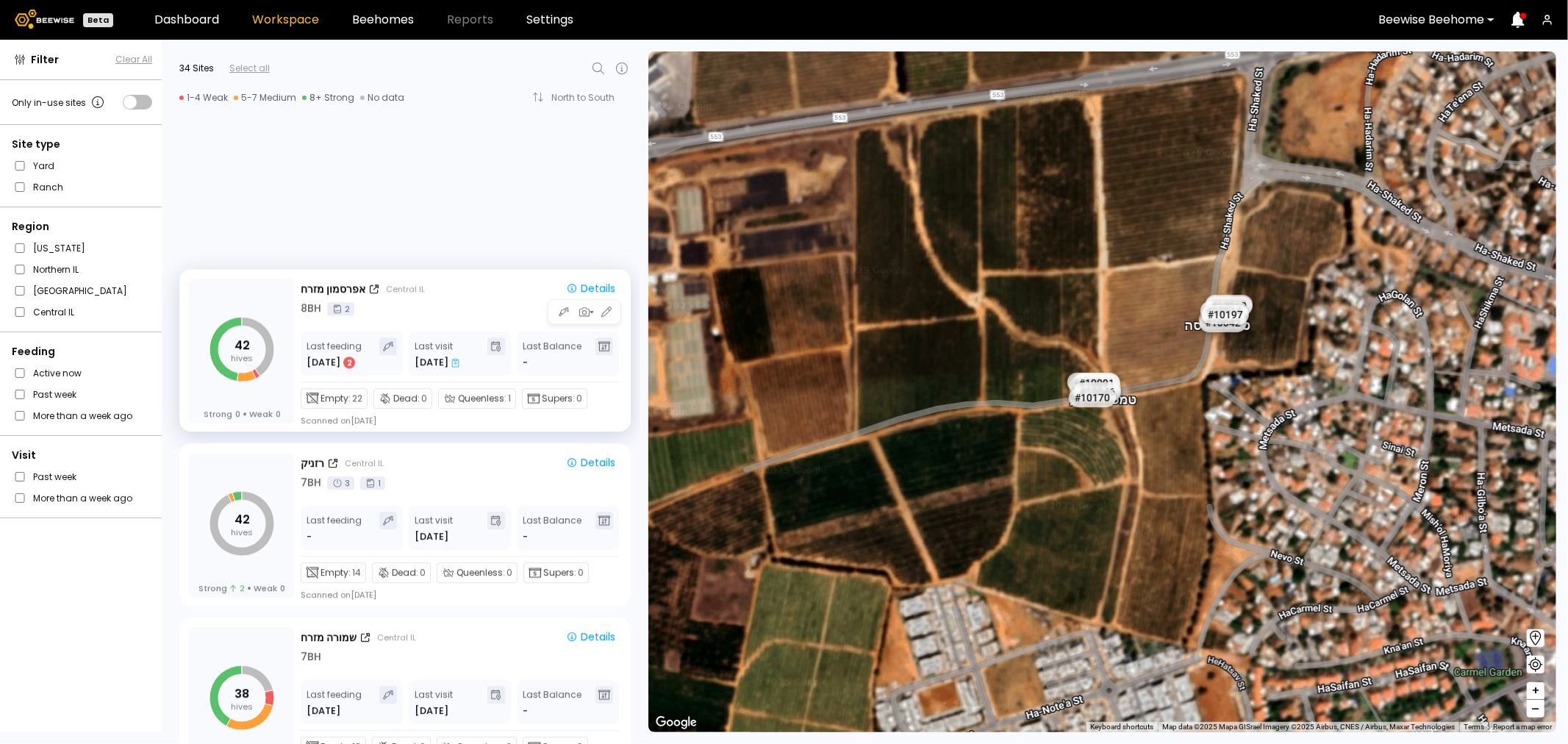
scroll to position [3895, 0]
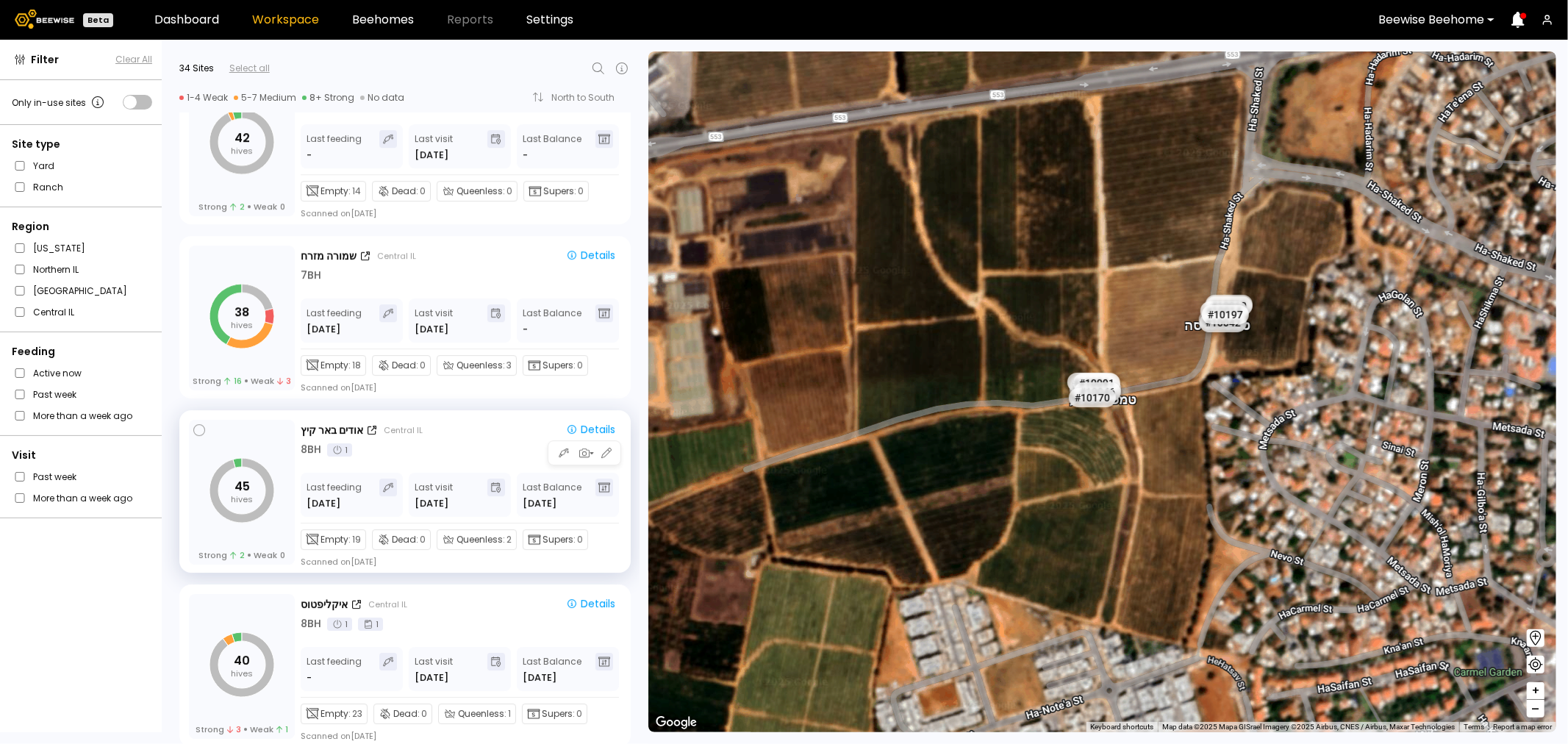
click at [239, 494] on tspan "hives" at bounding box center [242, 499] width 22 height 12
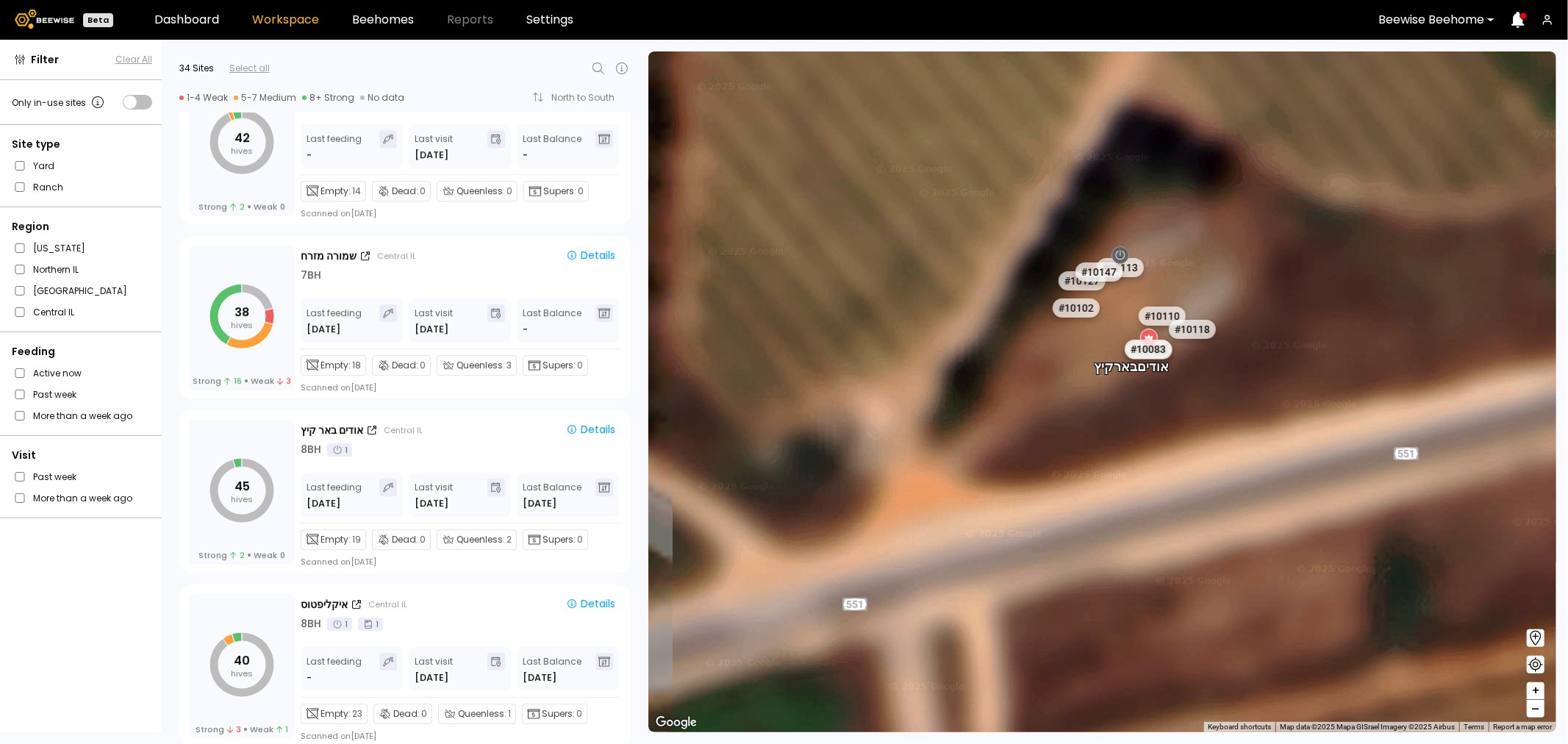
drag, startPoint x: 993, startPoint y: 351, endPoint x: 1245, endPoint y: 645, distance: 387.2
click at [1241, 567] on div "# 10154 # 10212 # 10038 # 10094 # 10108 # 10111 # 10146 # 10152 # 10226 # 10225…" at bounding box center [1102, 392] width 908 height 681
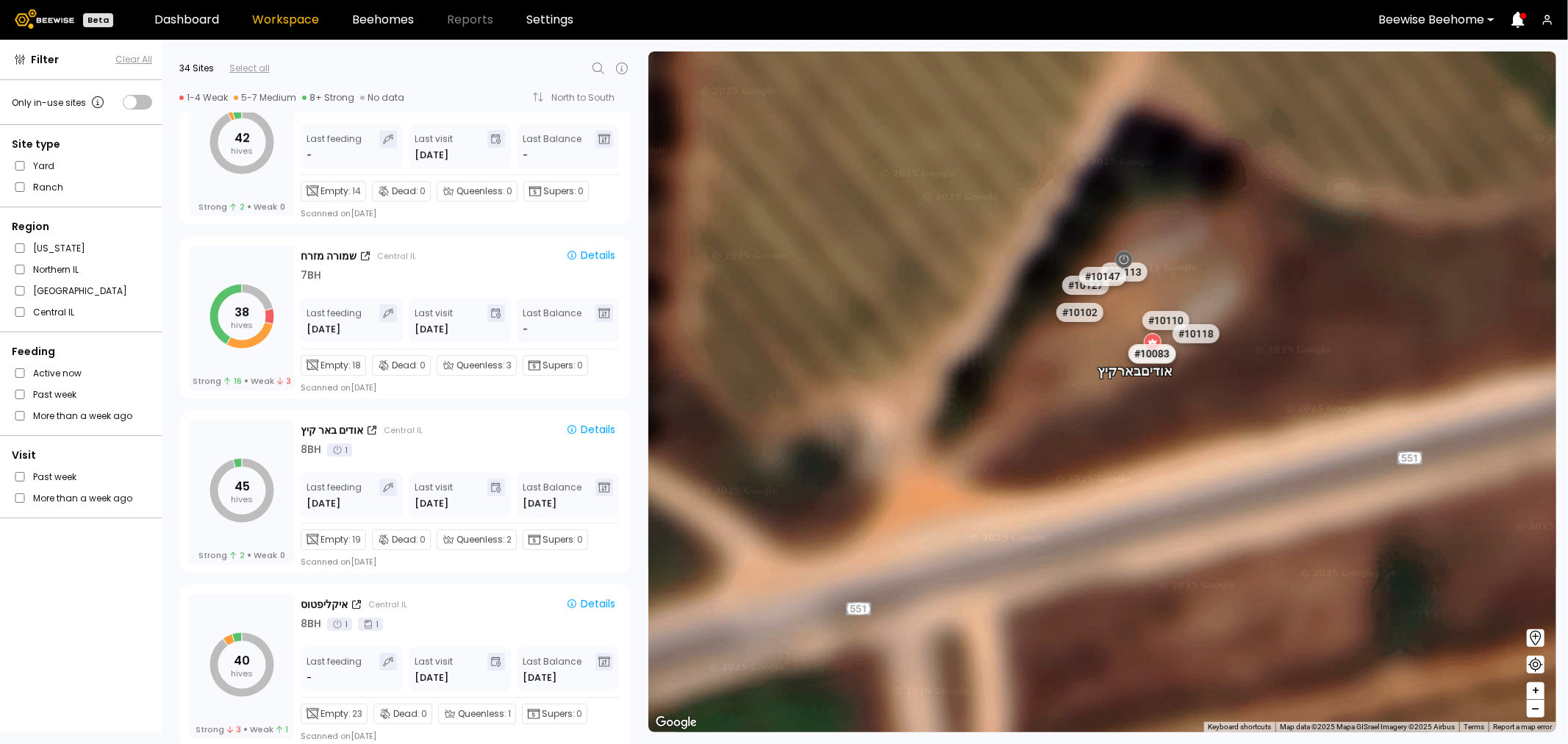
click at [1149, 459] on div "# 10154 # 10212 # 10038 # 10094 # 10108 # 10111 # 10146 # 10152 # 10226 # 10225…" at bounding box center [1102, 392] width 908 height 681
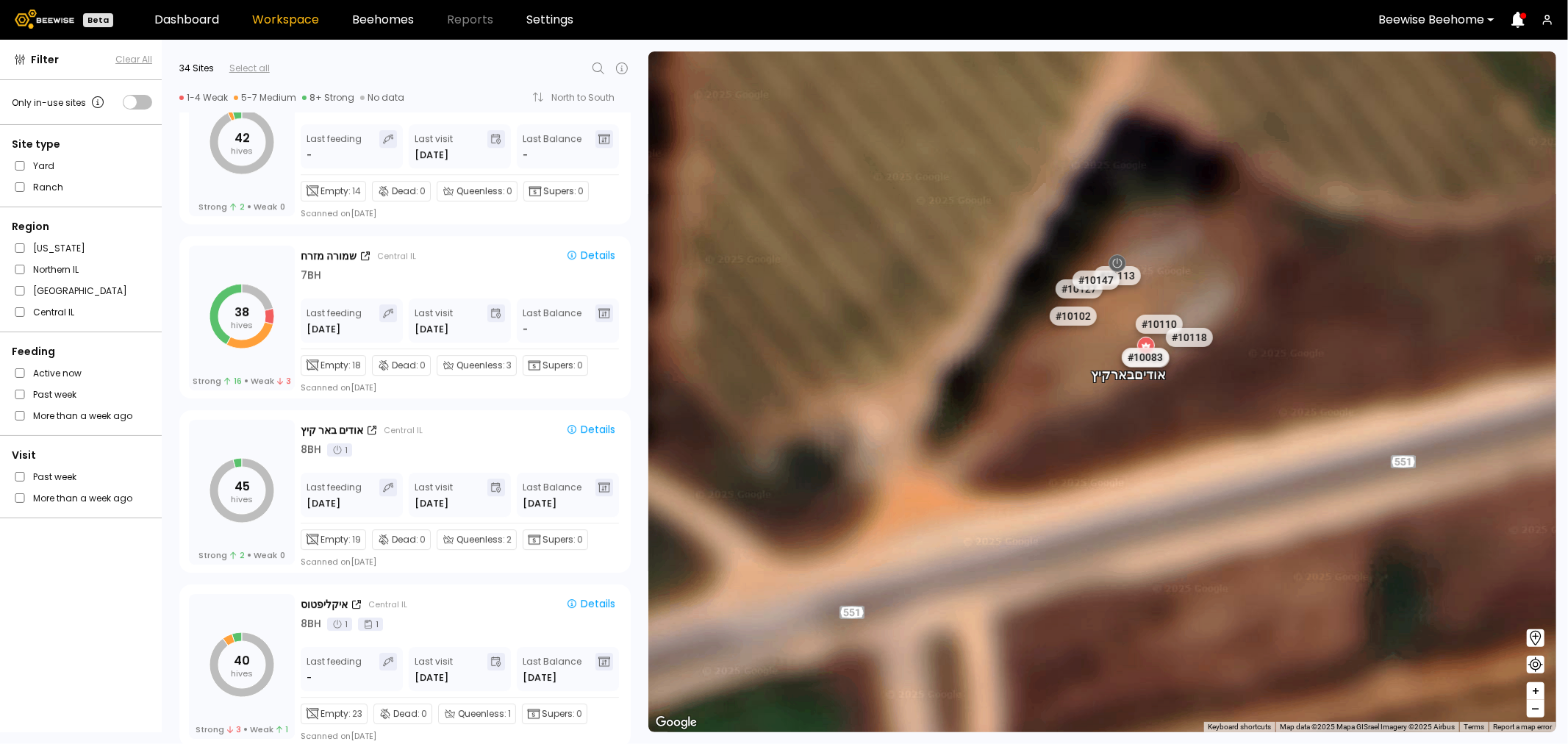
click at [1255, 567] on button "+" at bounding box center [1536, 691] width 17 height 17
